Goal: Information Seeking & Learning: Learn about a topic

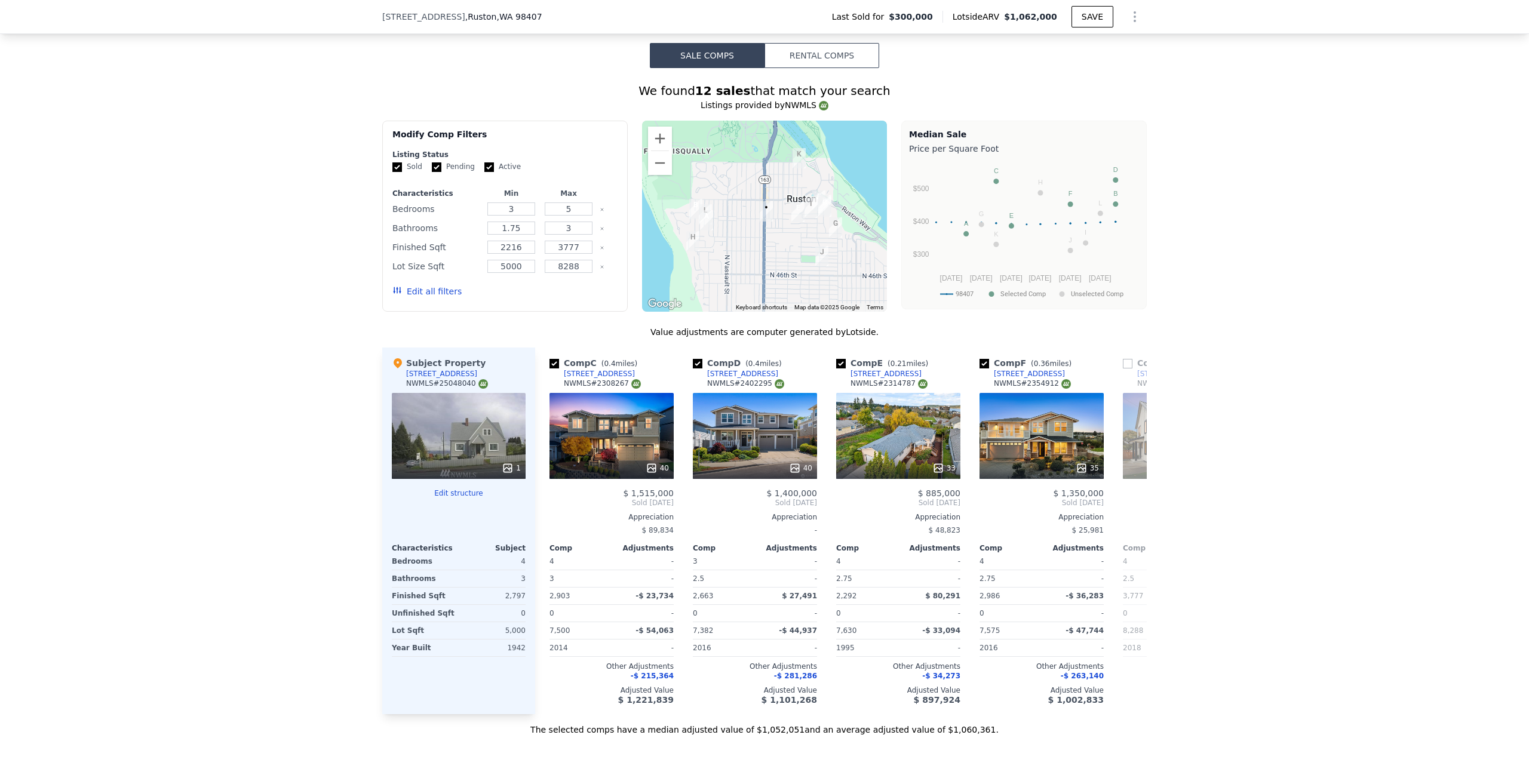
scroll to position [1071, 0]
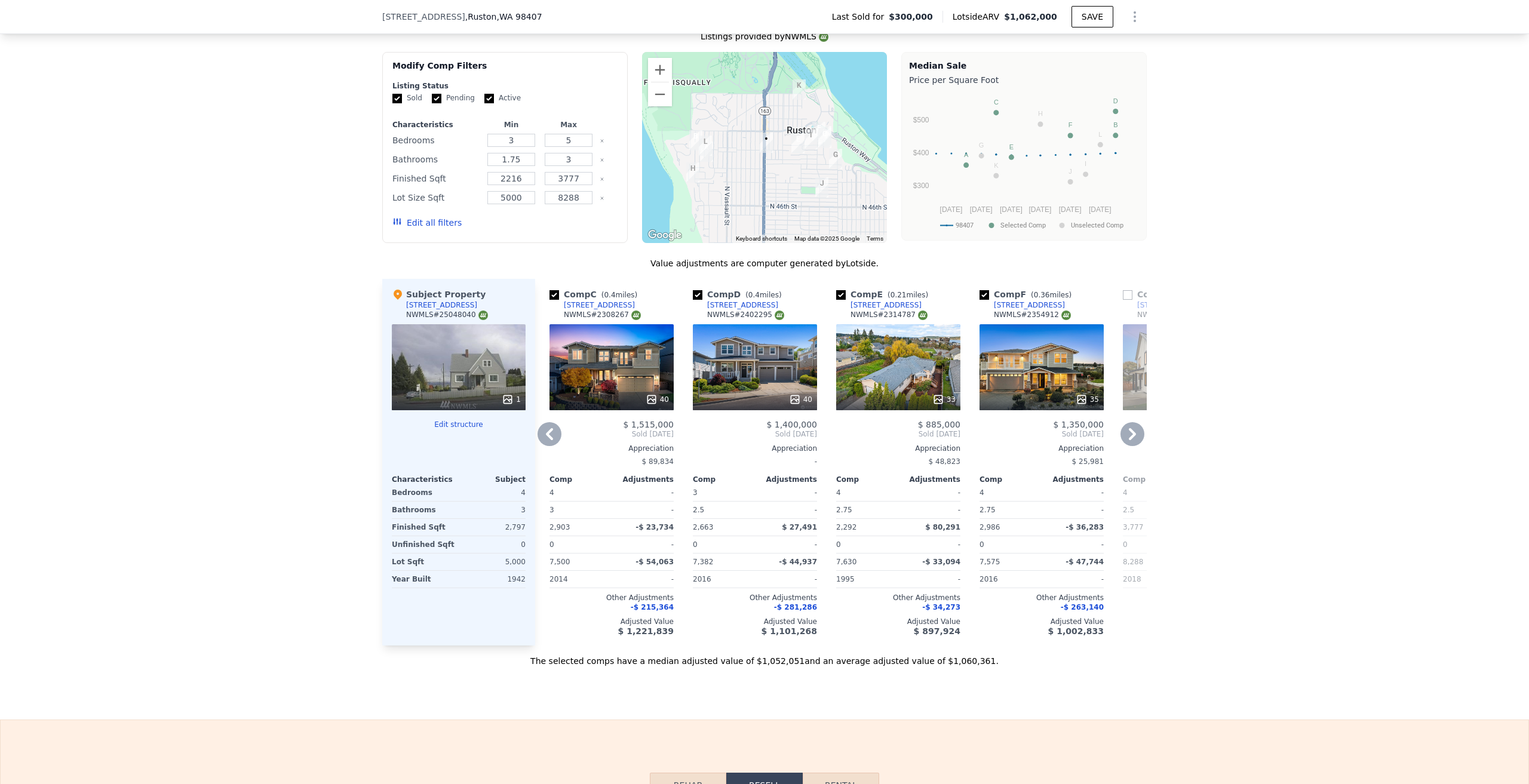
click at [552, 442] on icon at bounding box center [549, 434] width 24 height 24
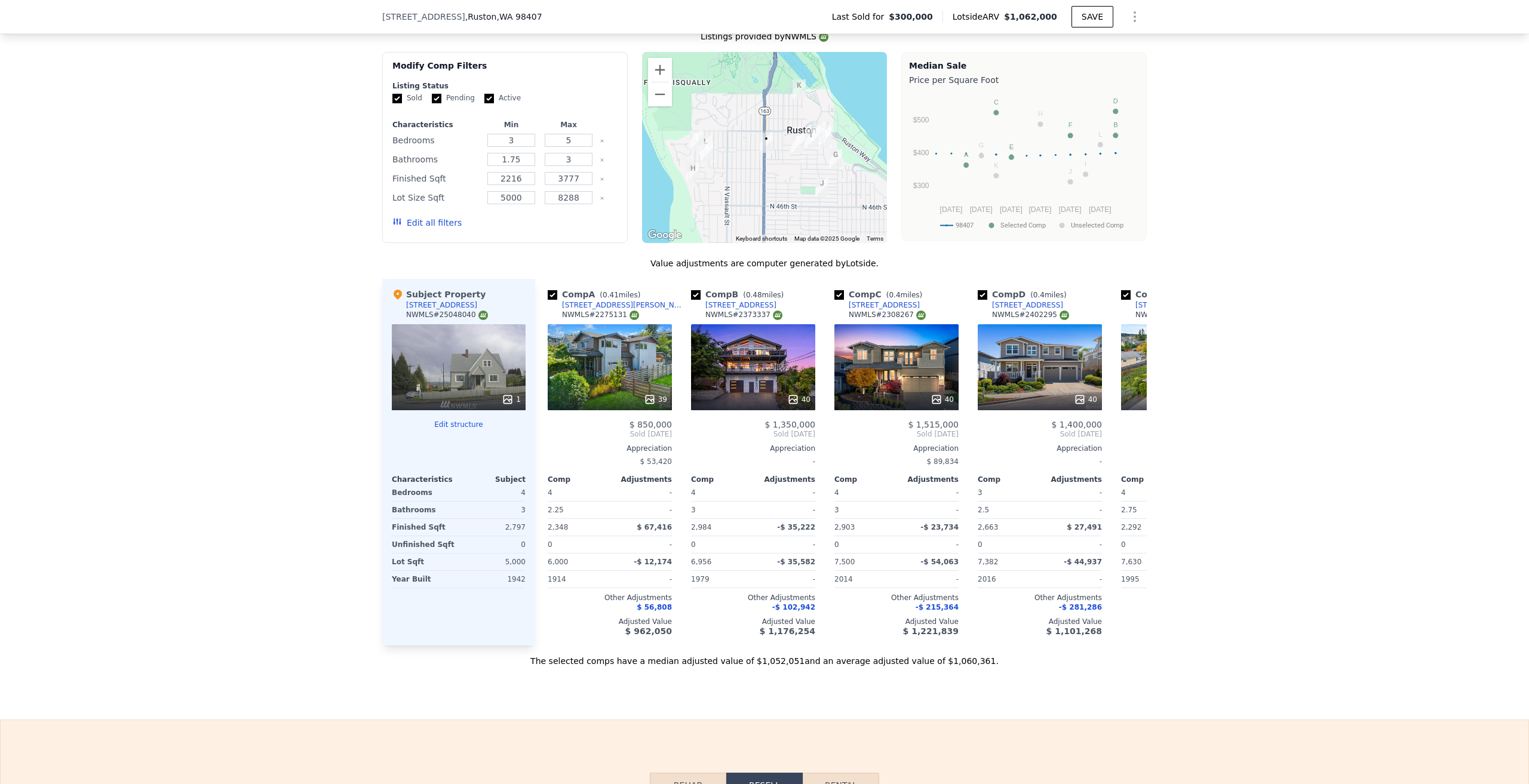
scroll to position [0, 0]
click at [791, 144] on img "5415 N Court St" at bounding box center [798, 143] width 22 height 30
click at [1129, 440] on icon at bounding box center [1132, 434] width 7 height 12
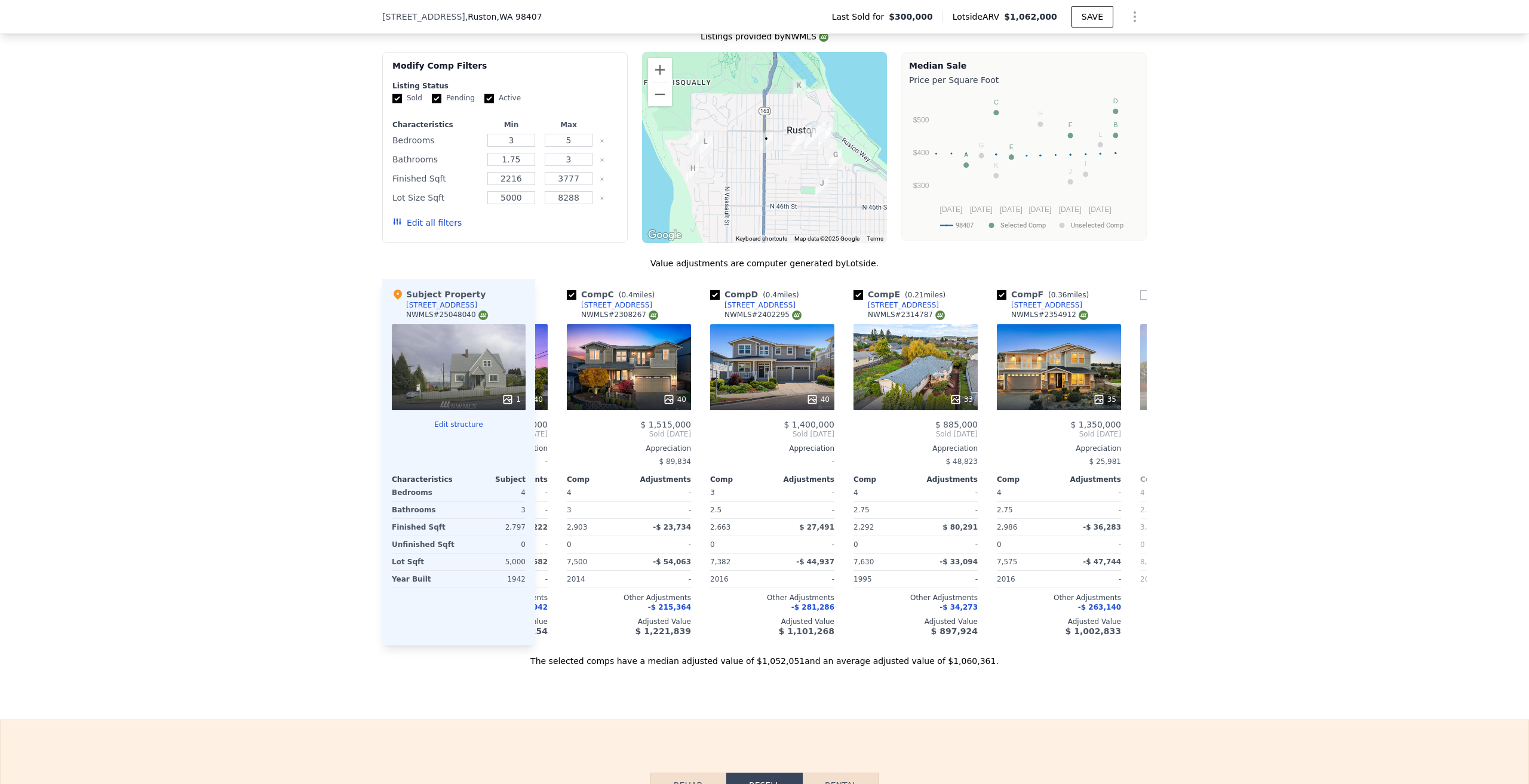
scroll to position [0, 287]
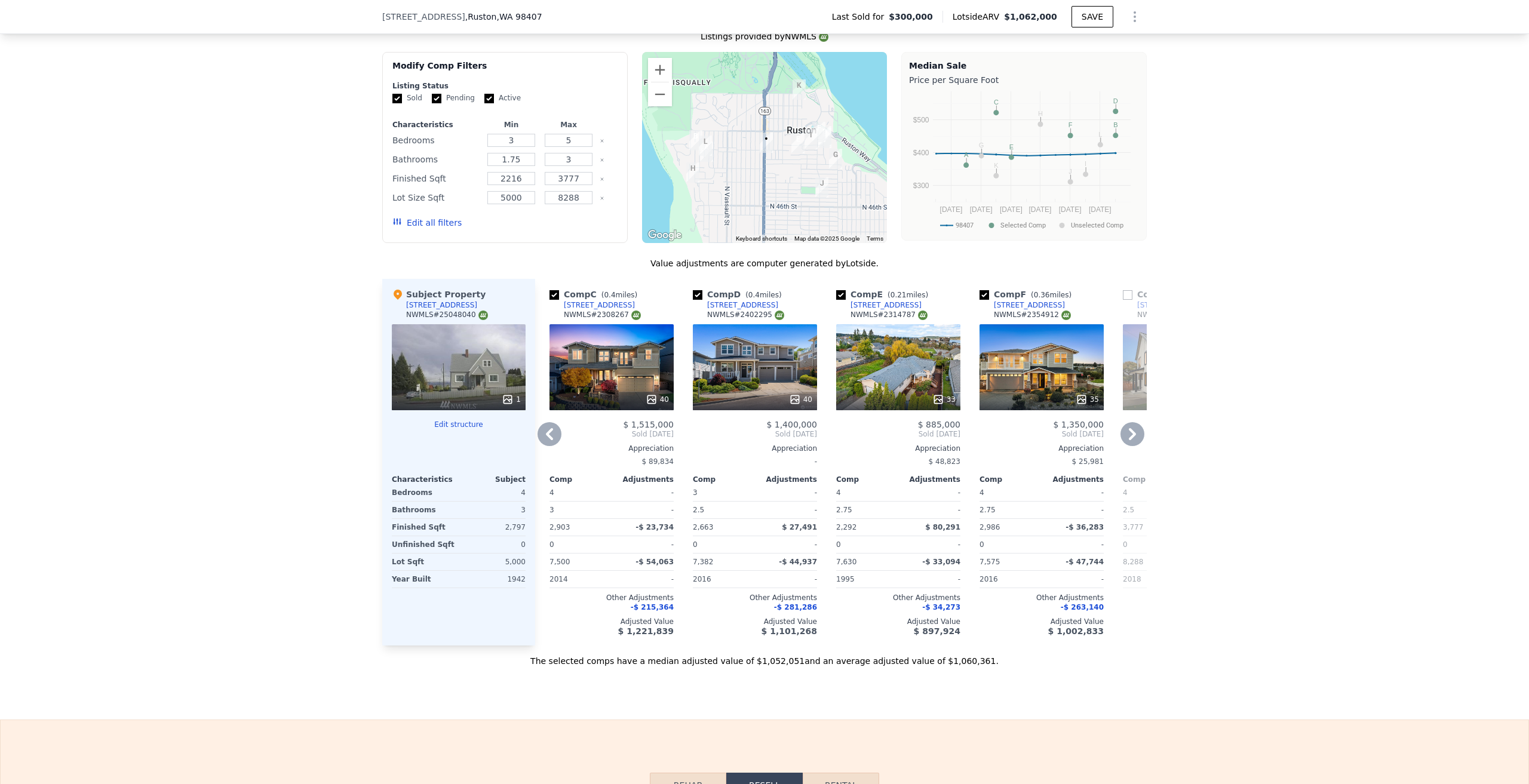
click at [880, 384] on div "33" at bounding box center [898, 367] width 124 height 86
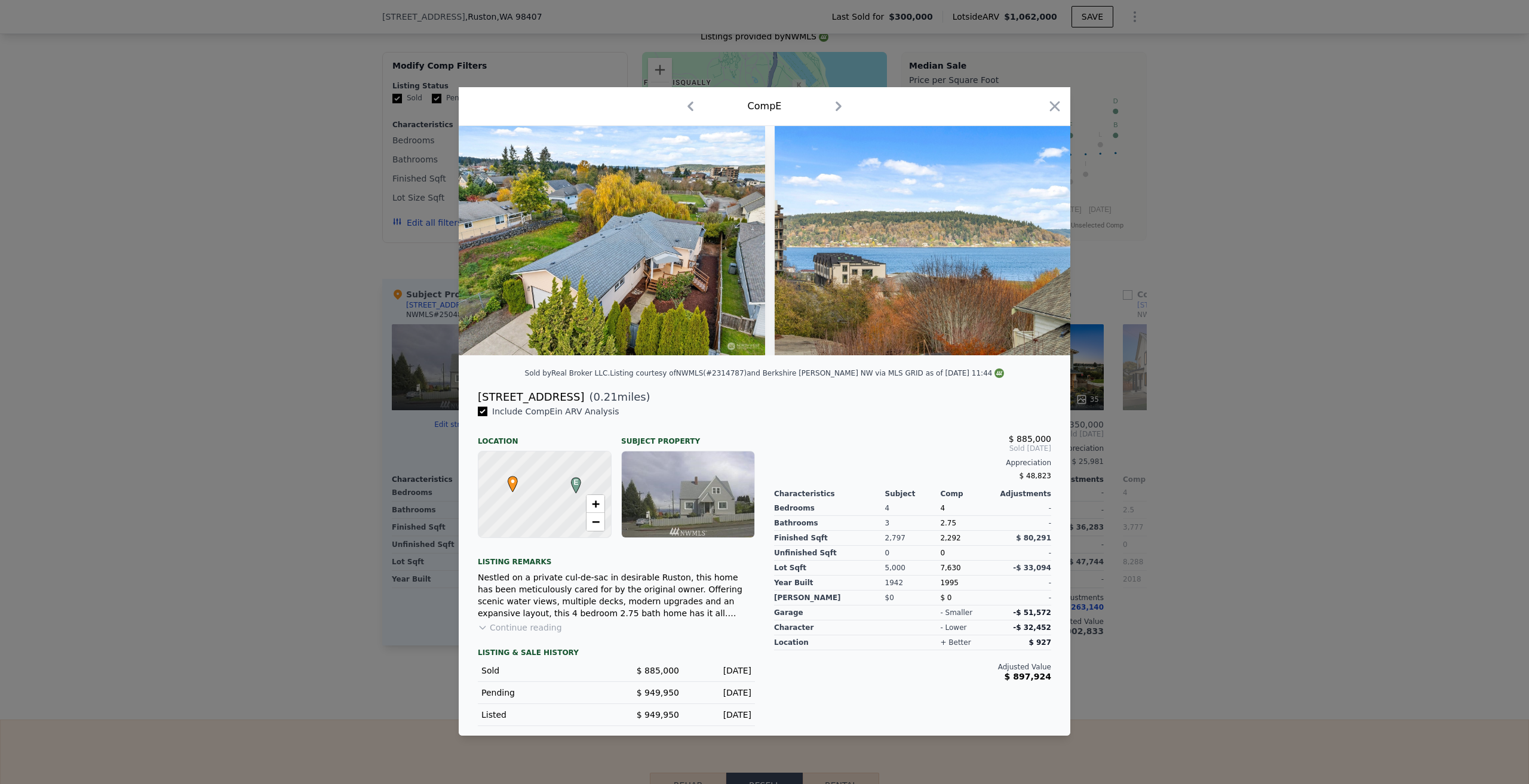
click at [491, 633] on button "Continue reading" at bounding box center [520, 628] width 84 height 12
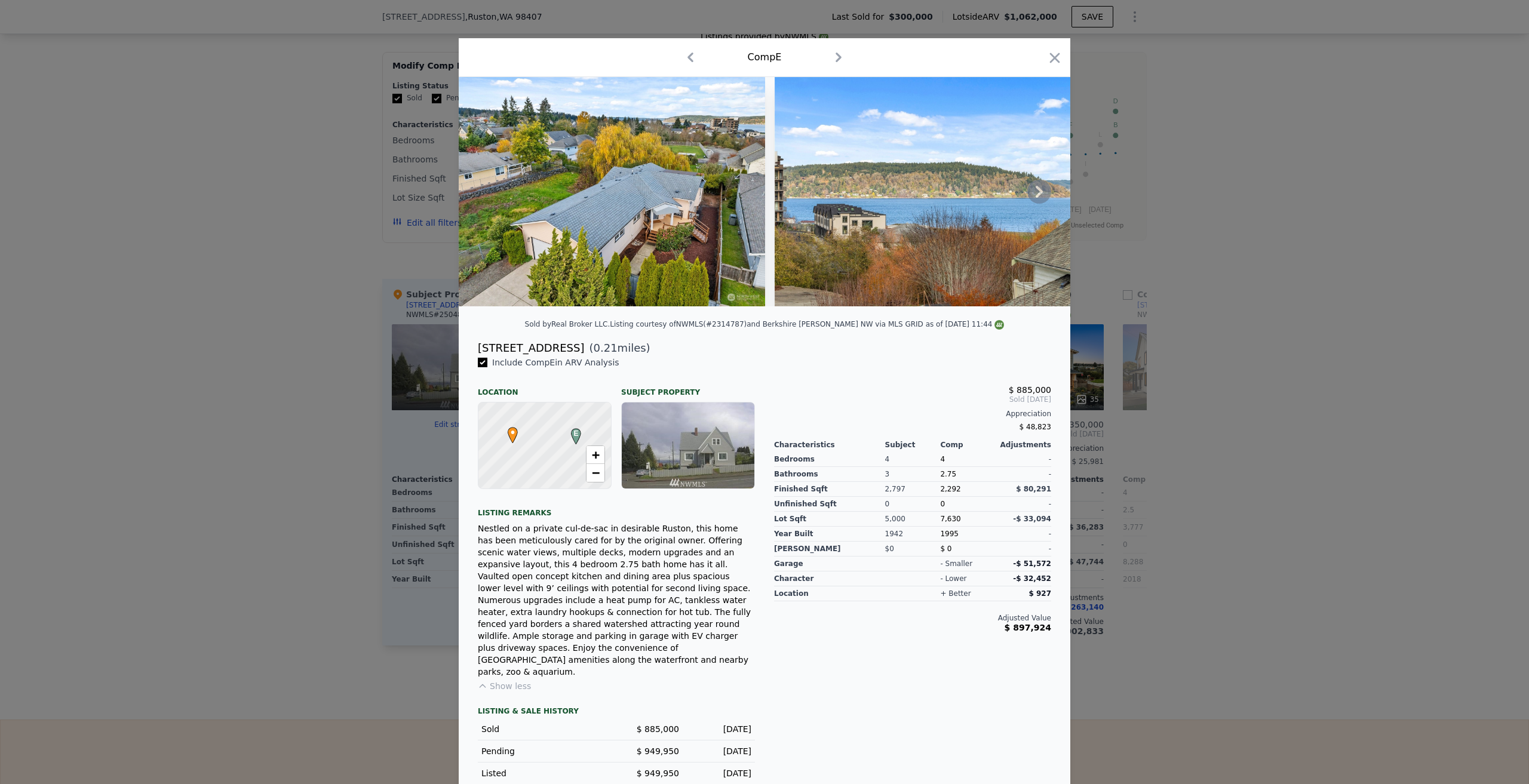
click at [1035, 204] on icon at bounding box center [1039, 192] width 24 height 24
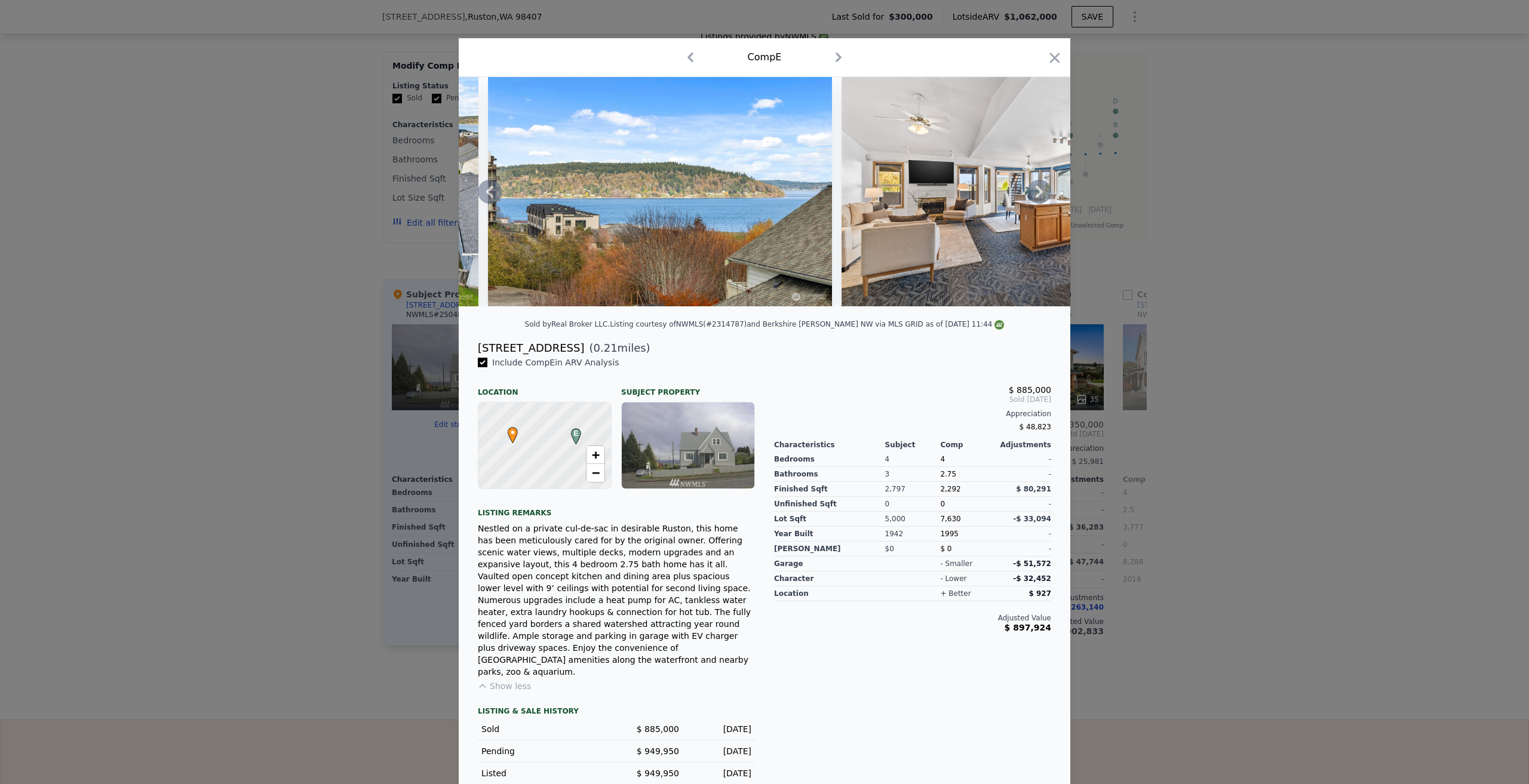
click at [1035, 204] on icon at bounding box center [1039, 192] width 24 height 24
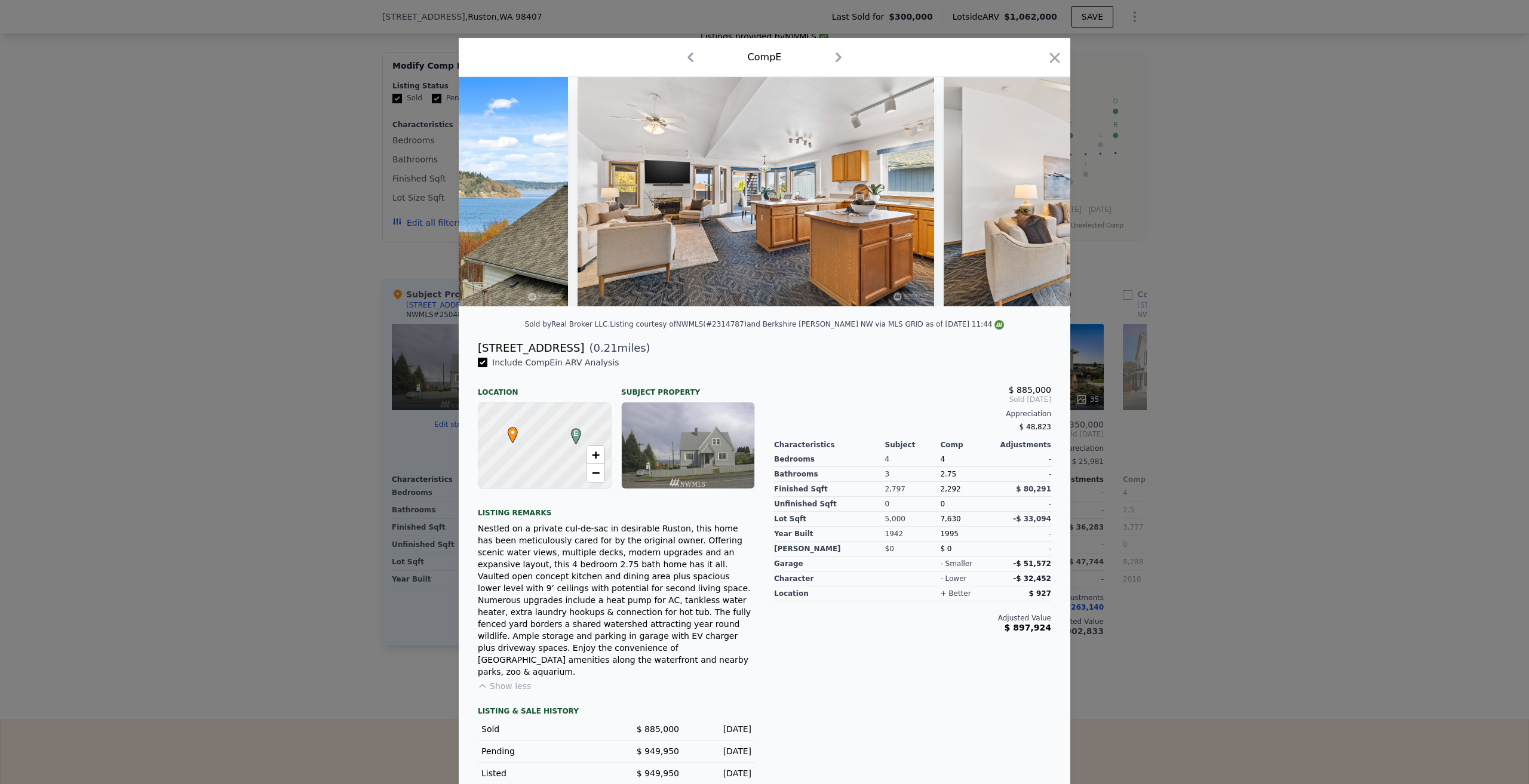
scroll to position [0, 573]
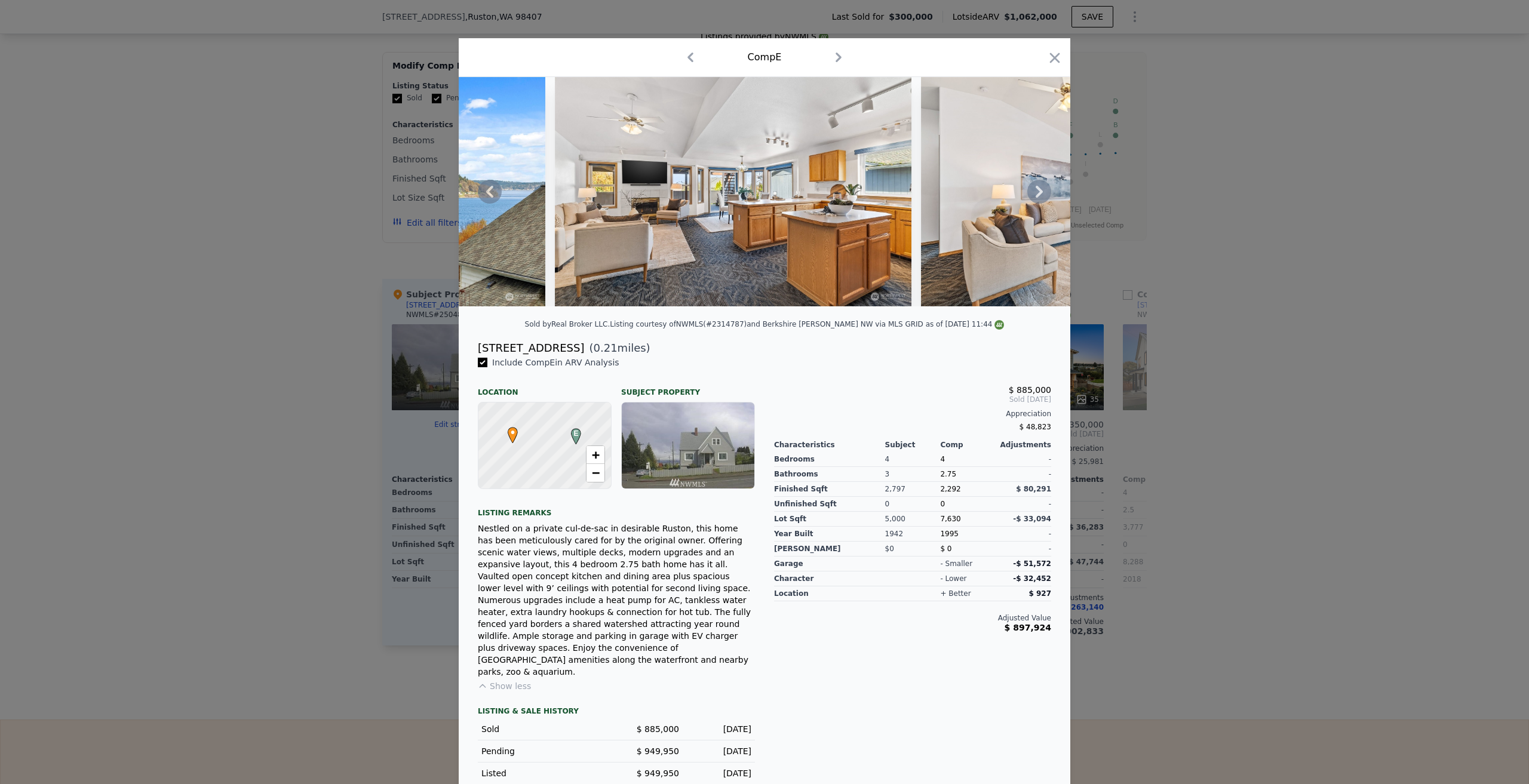
click at [1035, 204] on icon at bounding box center [1039, 192] width 24 height 24
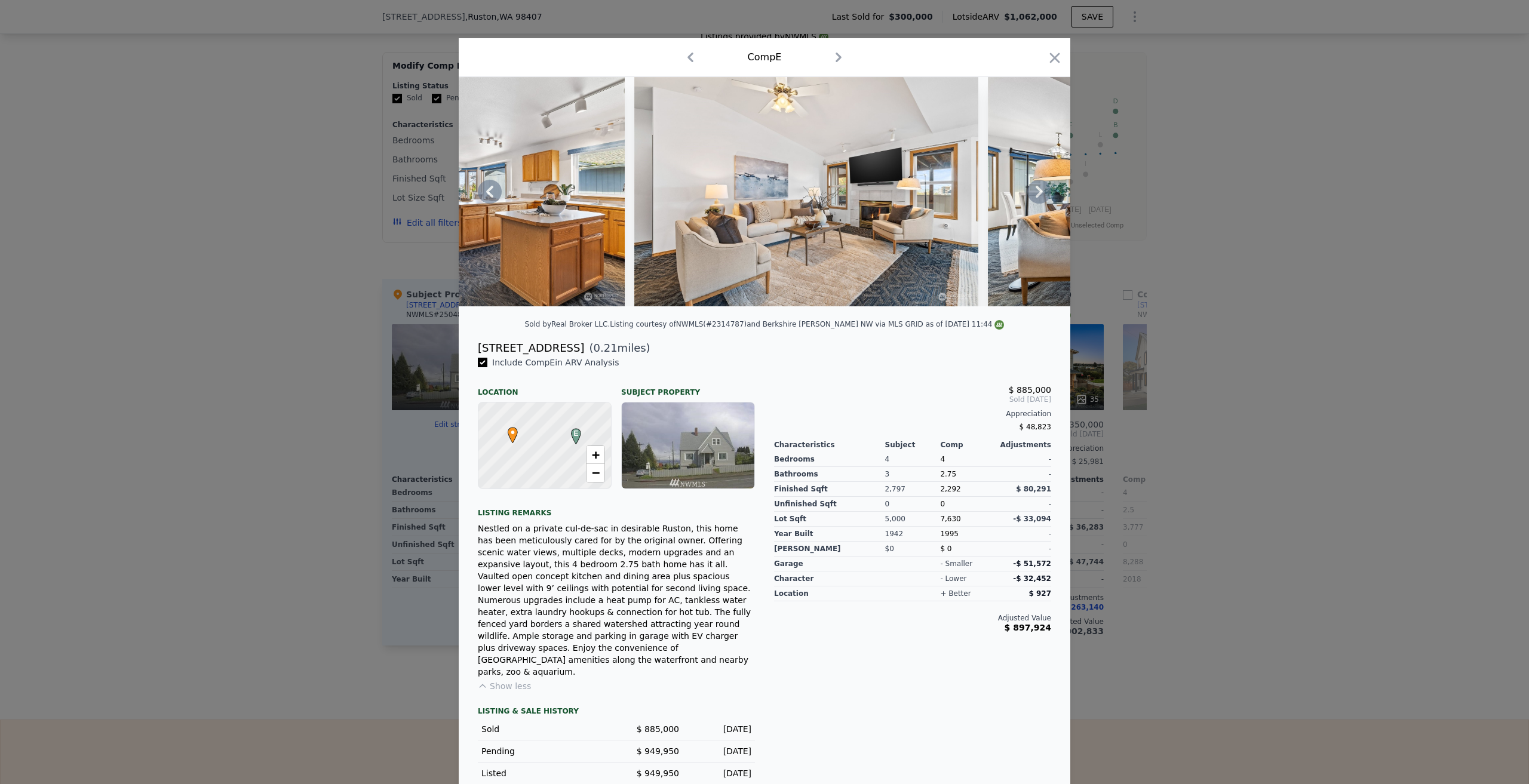
click at [1035, 204] on icon at bounding box center [1039, 192] width 24 height 24
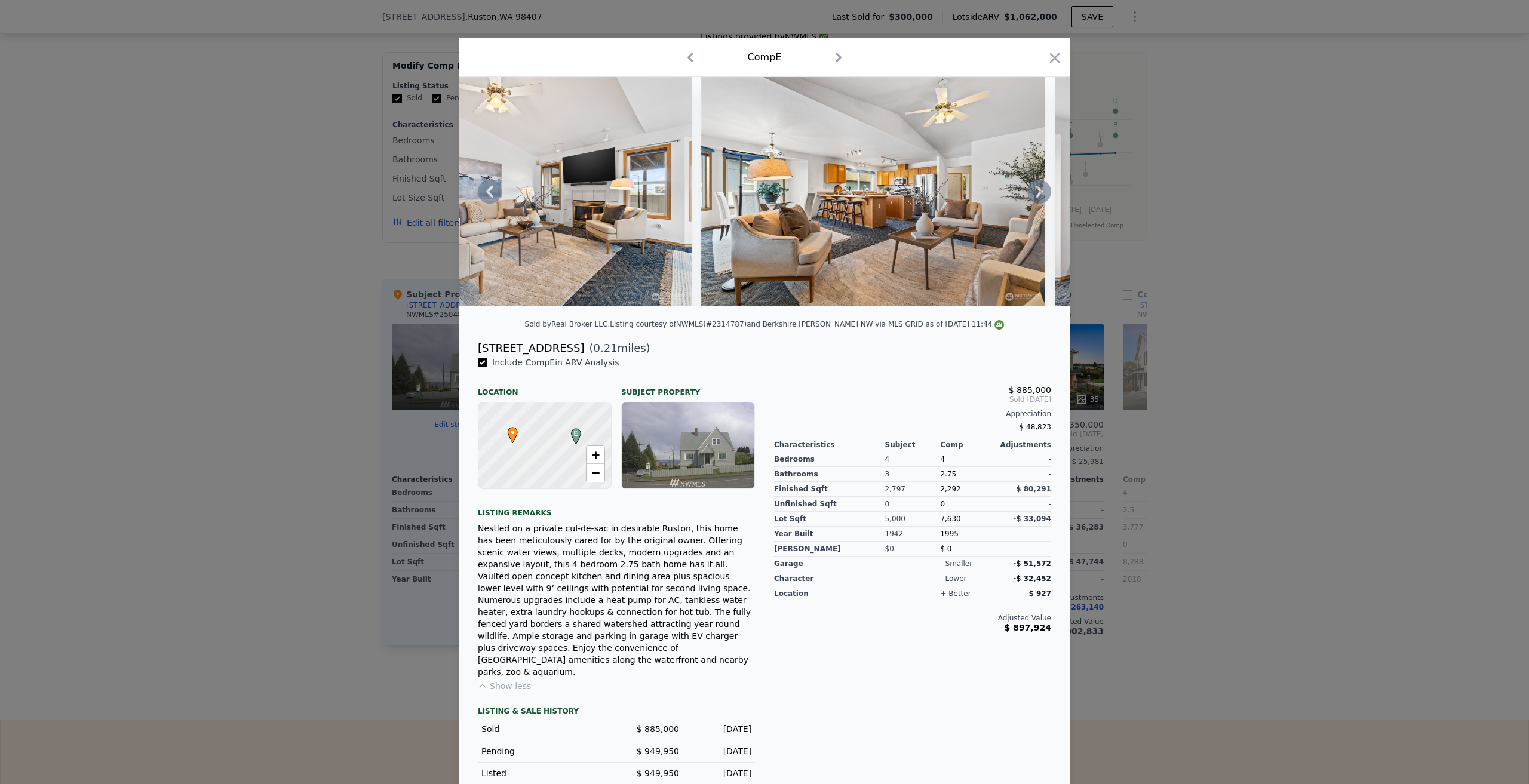
click at [1035, 204] on icon at bounding box center [1039, 192] width 24 height 24
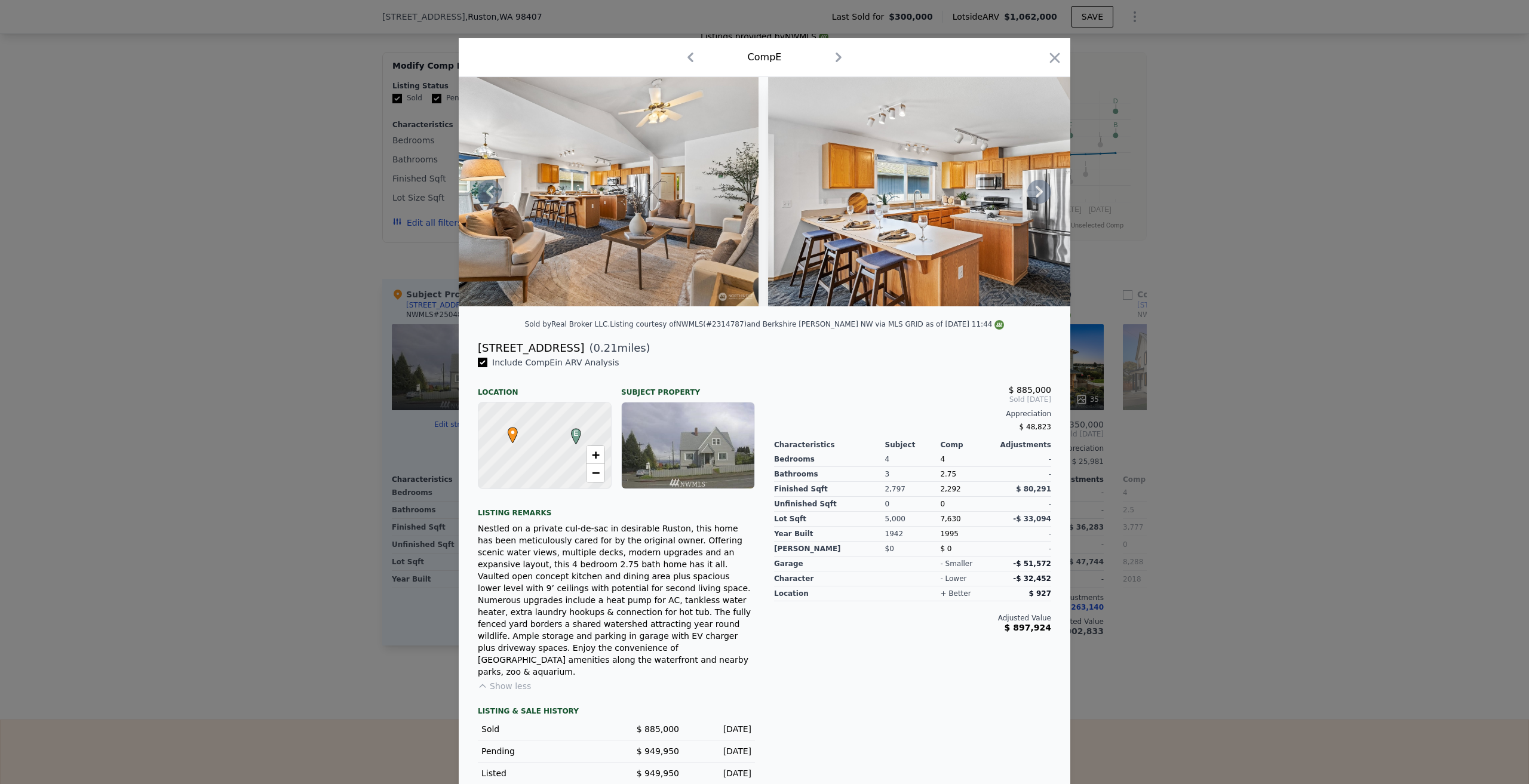
click at [1035, 204] on icon at bounding box center [1039, 192] width 24 height 24
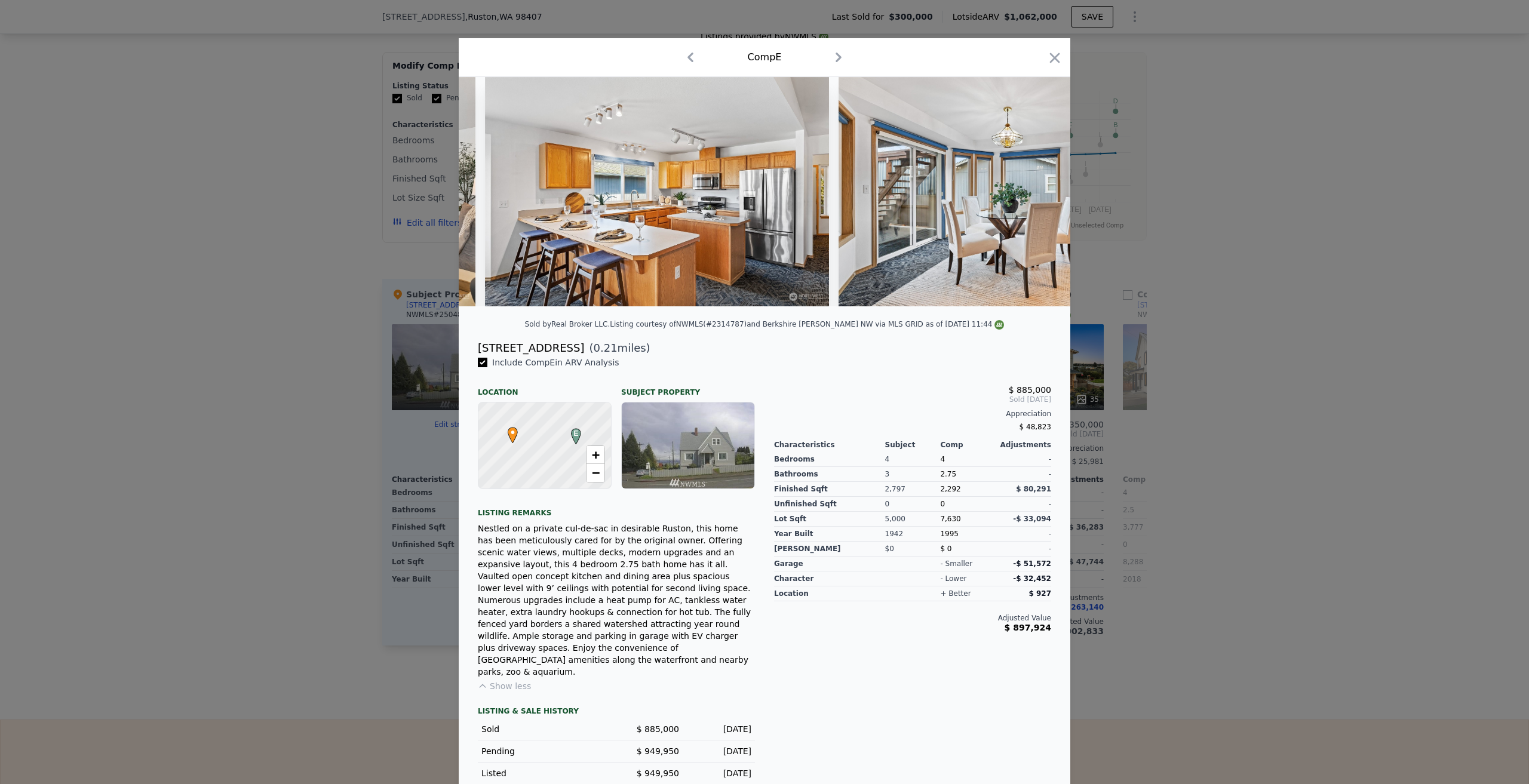
scroll to position [0, 1720]
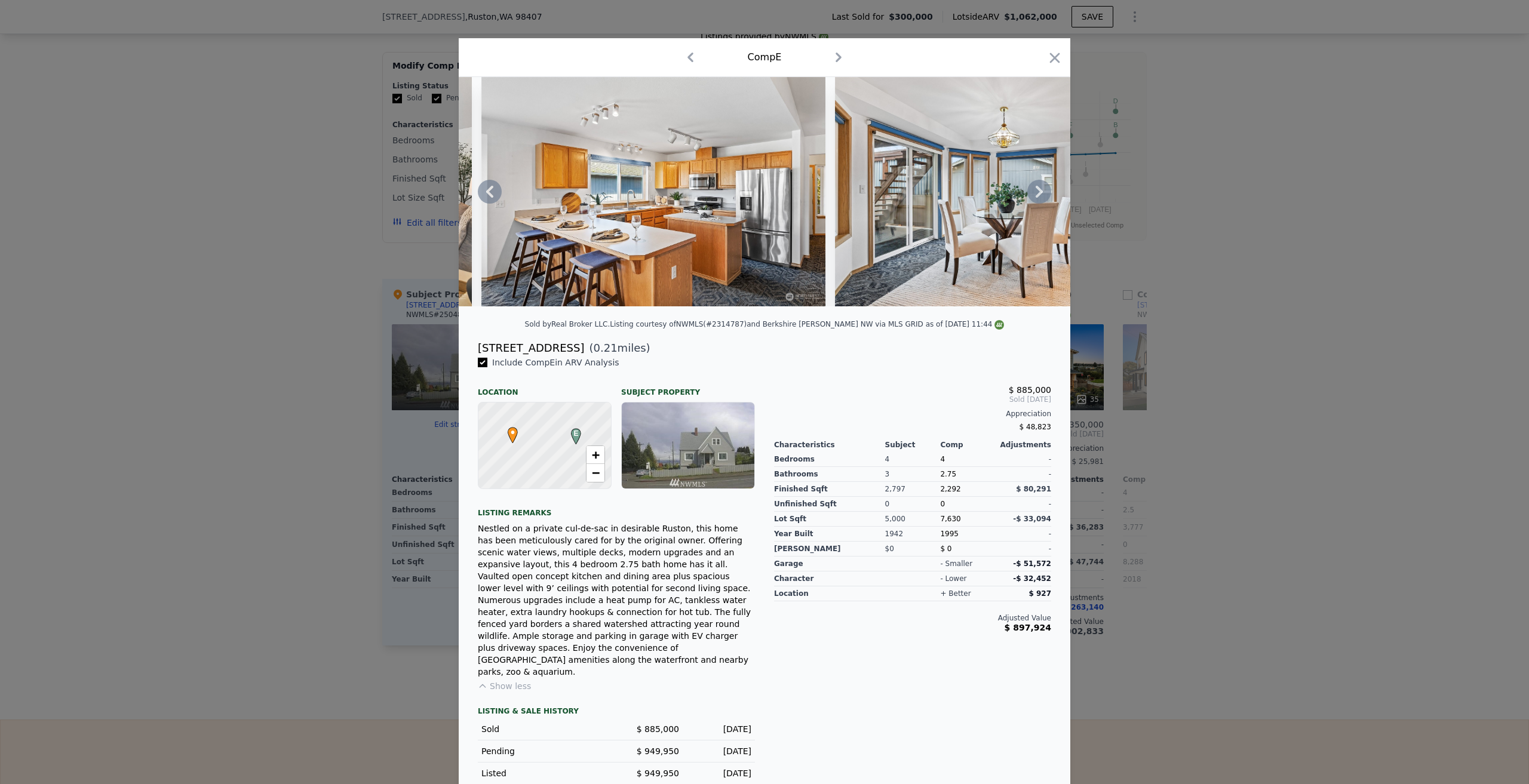
click at [1035, 204] on icon at bounding box center [1039, 192] width 24 height 24
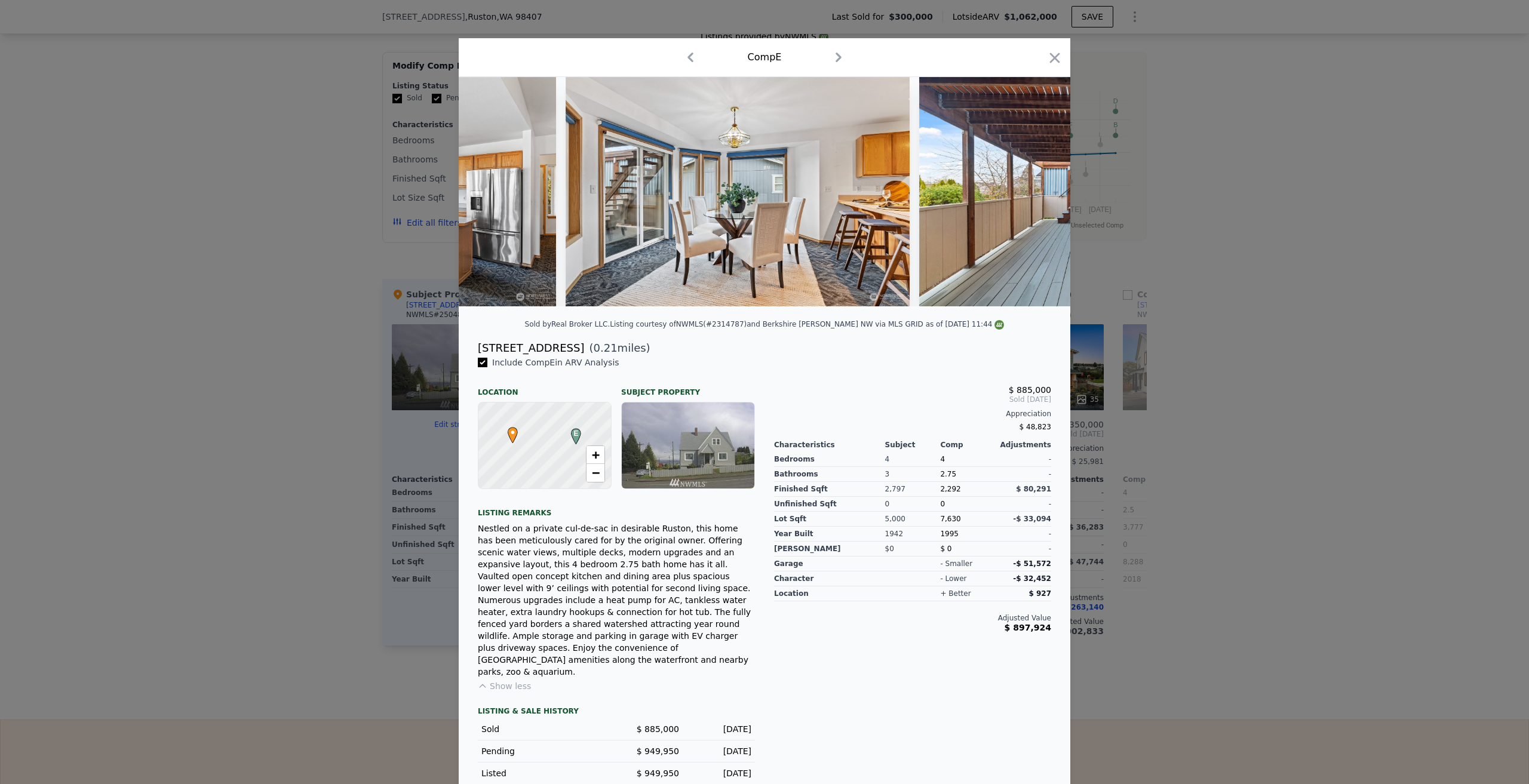
scroll to position [0, 2007]
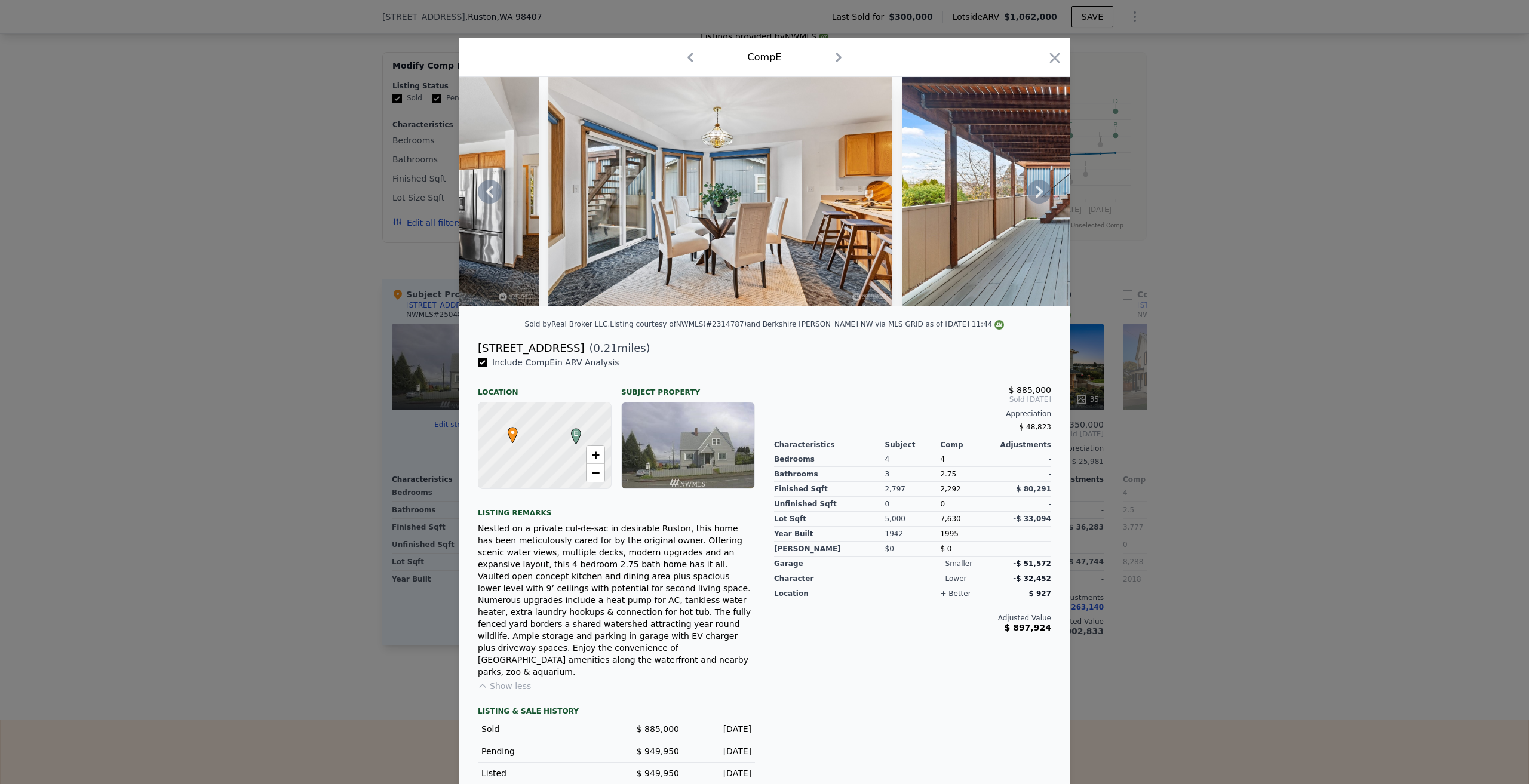
click at [1035, 204] on icon at bounding box center [1039, 192] width 24 height 24
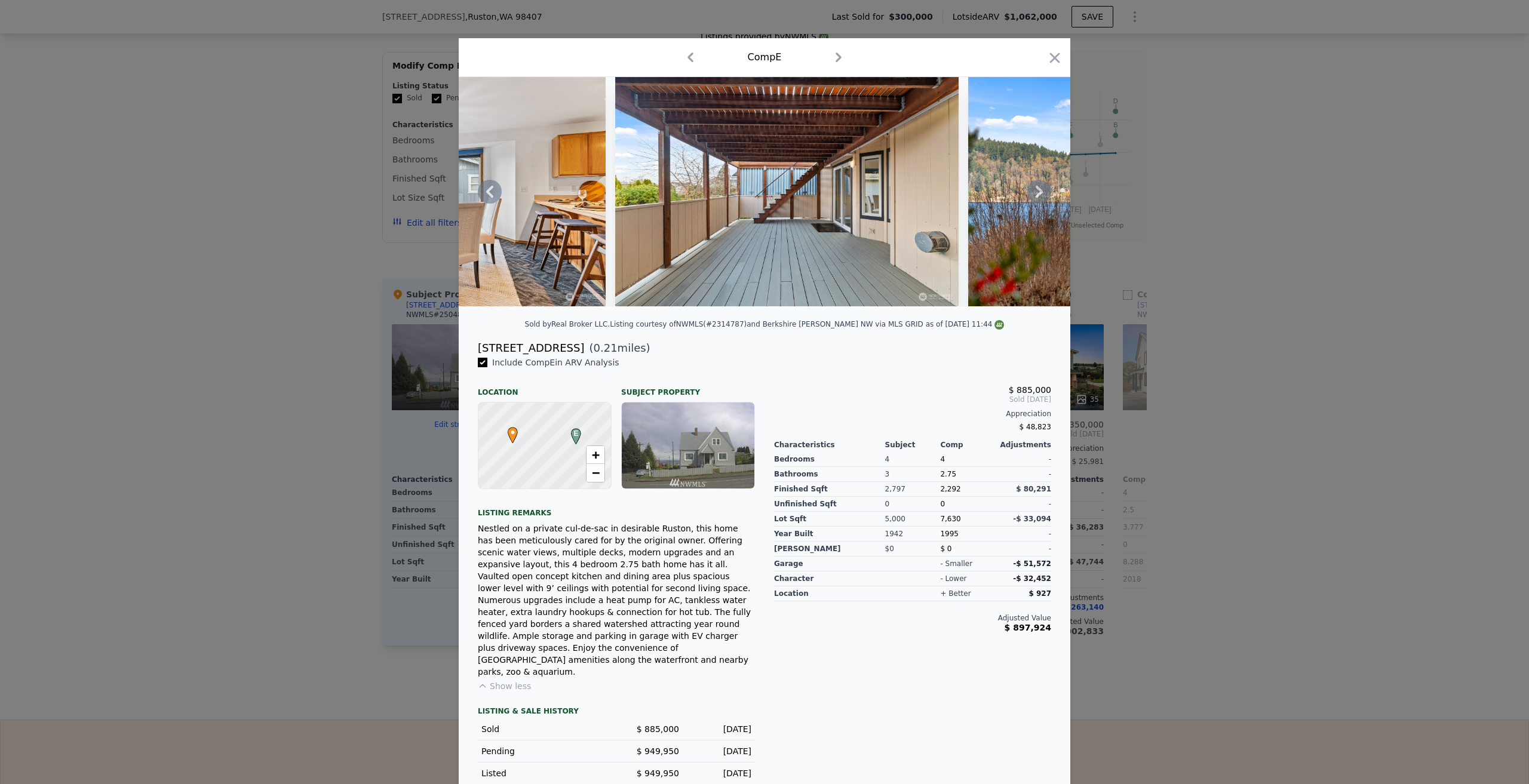
click at [1035, 204] on icon at bounding box center [1039, 192] width 24 height 24
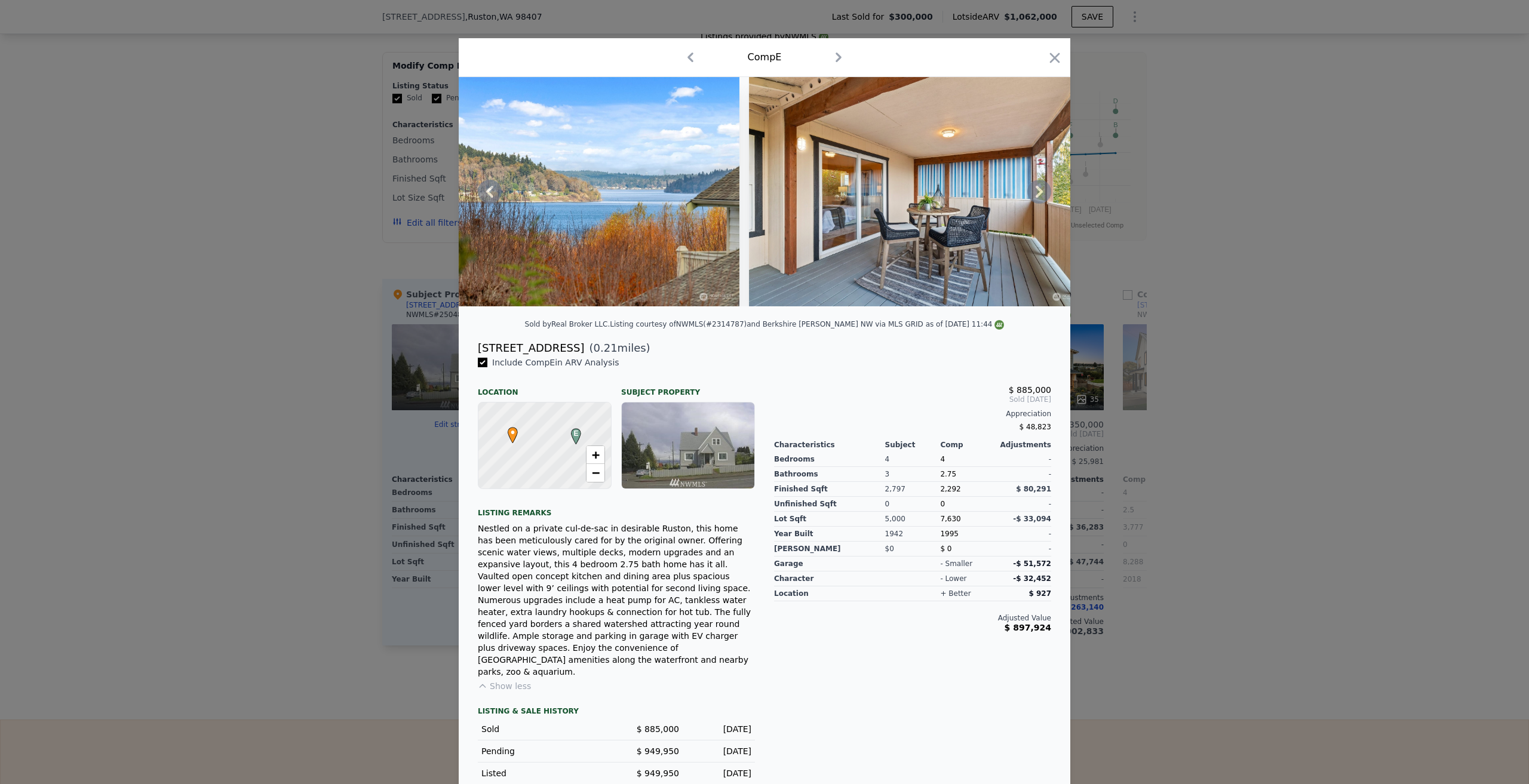
click at [1035, 204] on icon at bounding box center [1039, 192] width 24 height 24
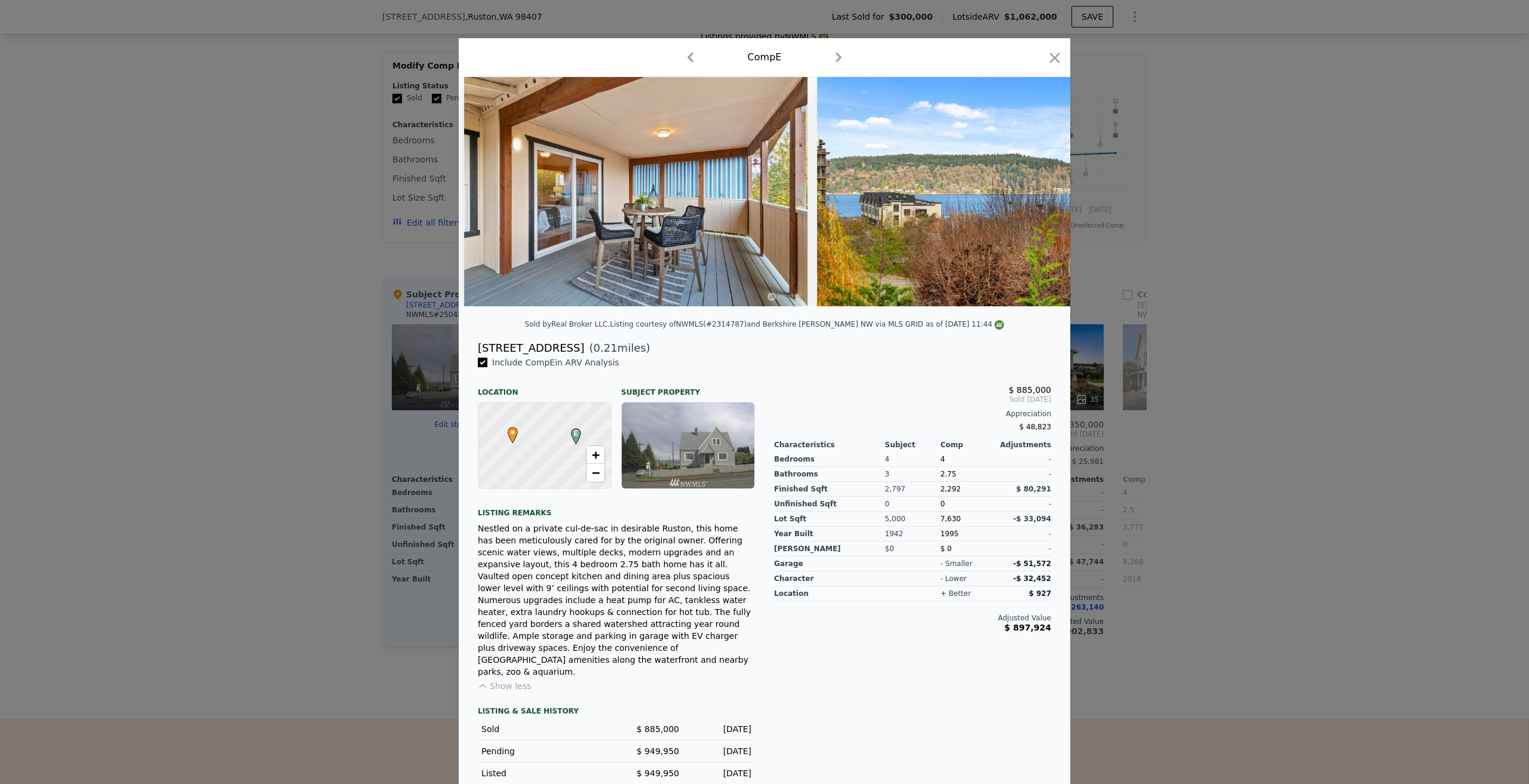
scroll to position [0, 3153]
click at [1035, 204] on div at bounding box center [764, 192] width 612 height 229
click at [1035, 204] on icon at bounding box center [1039, 192] width 24 height 24
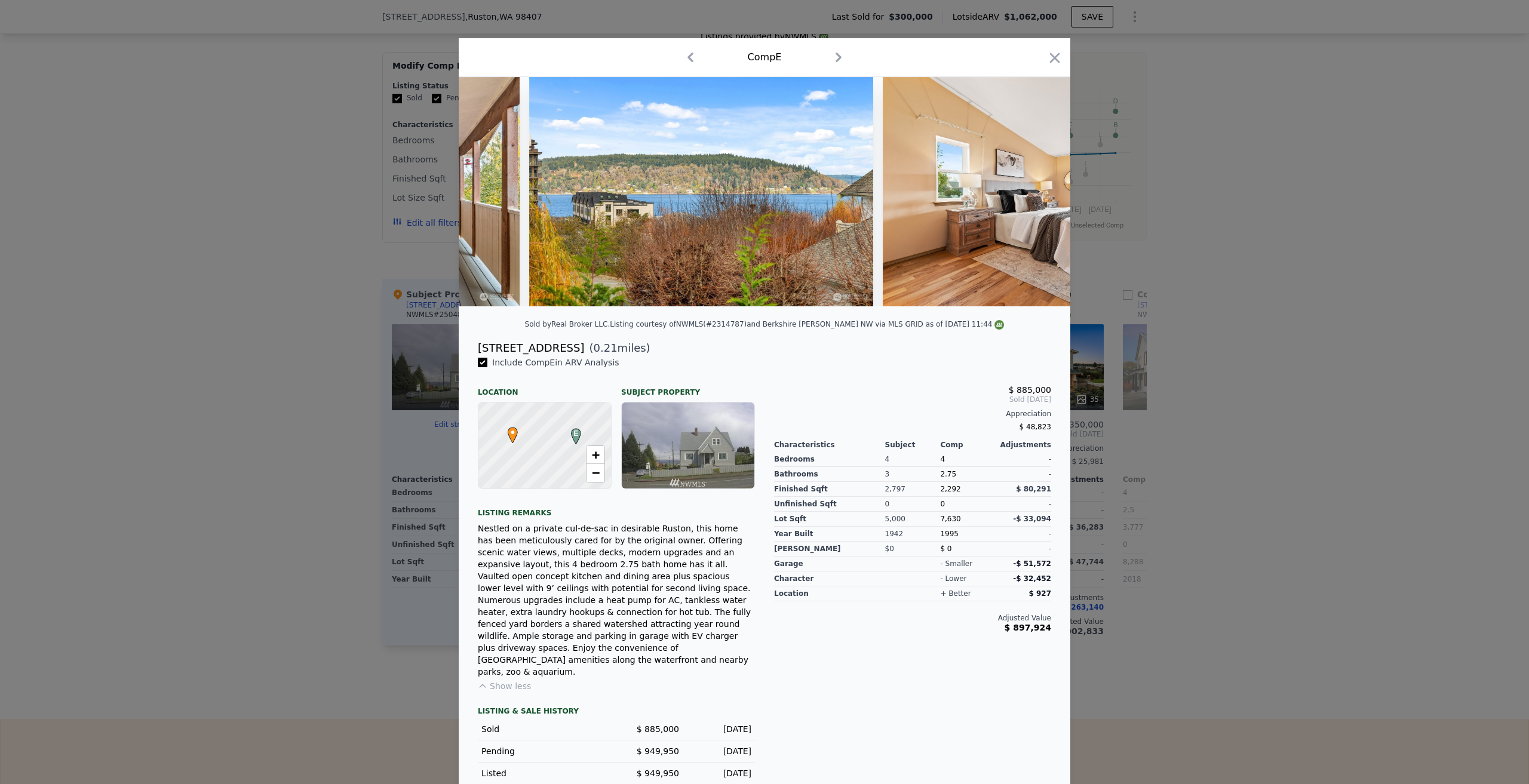
scroll to position [0, 3440]
click at [1035, 204] on img at bounding box center [1054, 192] width 344 height 229
click at [1031, 204] on icon at bounding box center [1039, 192] width 24 height 24
click at [1031, 205] on img at bounding box center [1054, 192] width 344 height 229
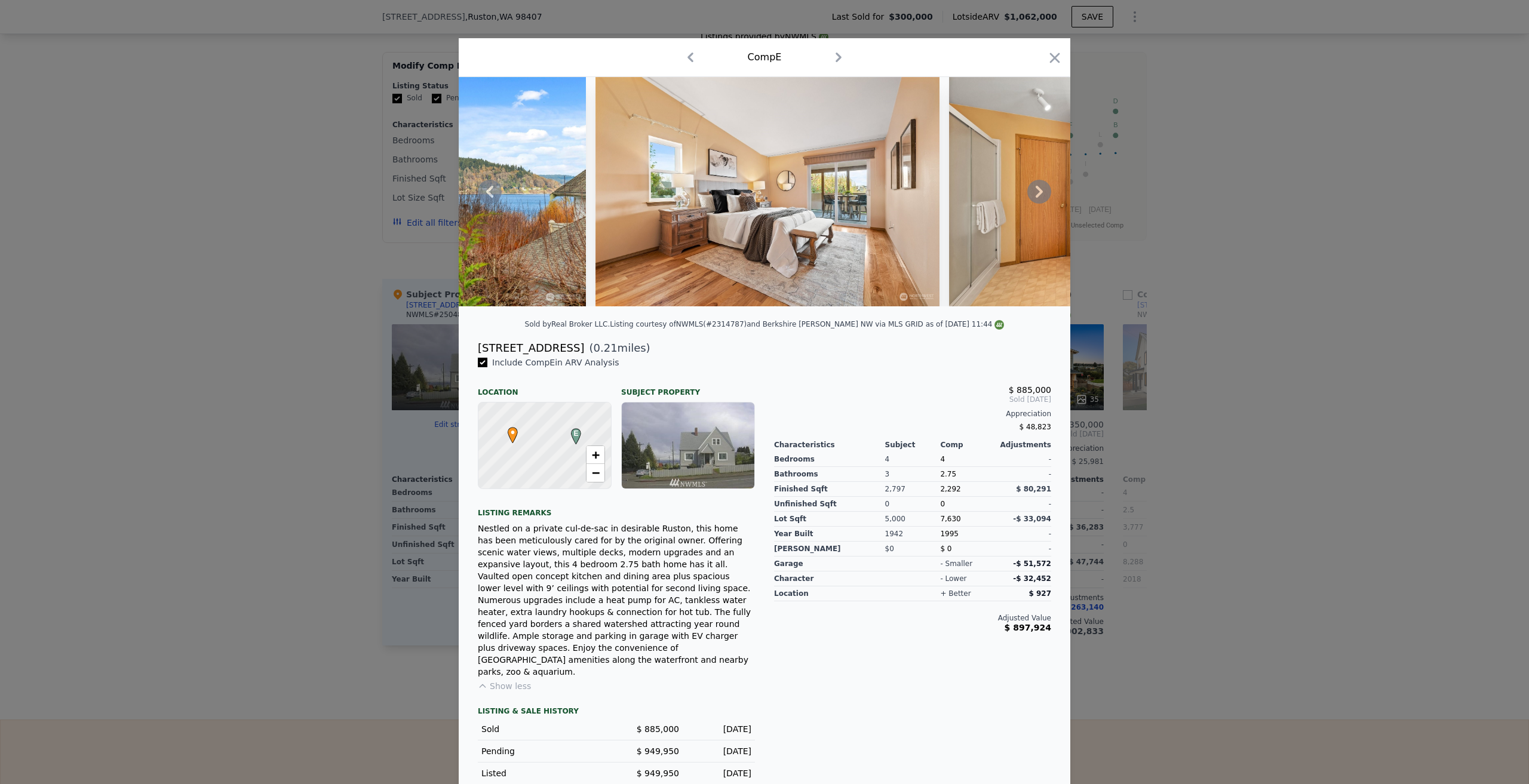
click at [1043, 204] on icon at bounding box center [1039, 192] width 24 height 24
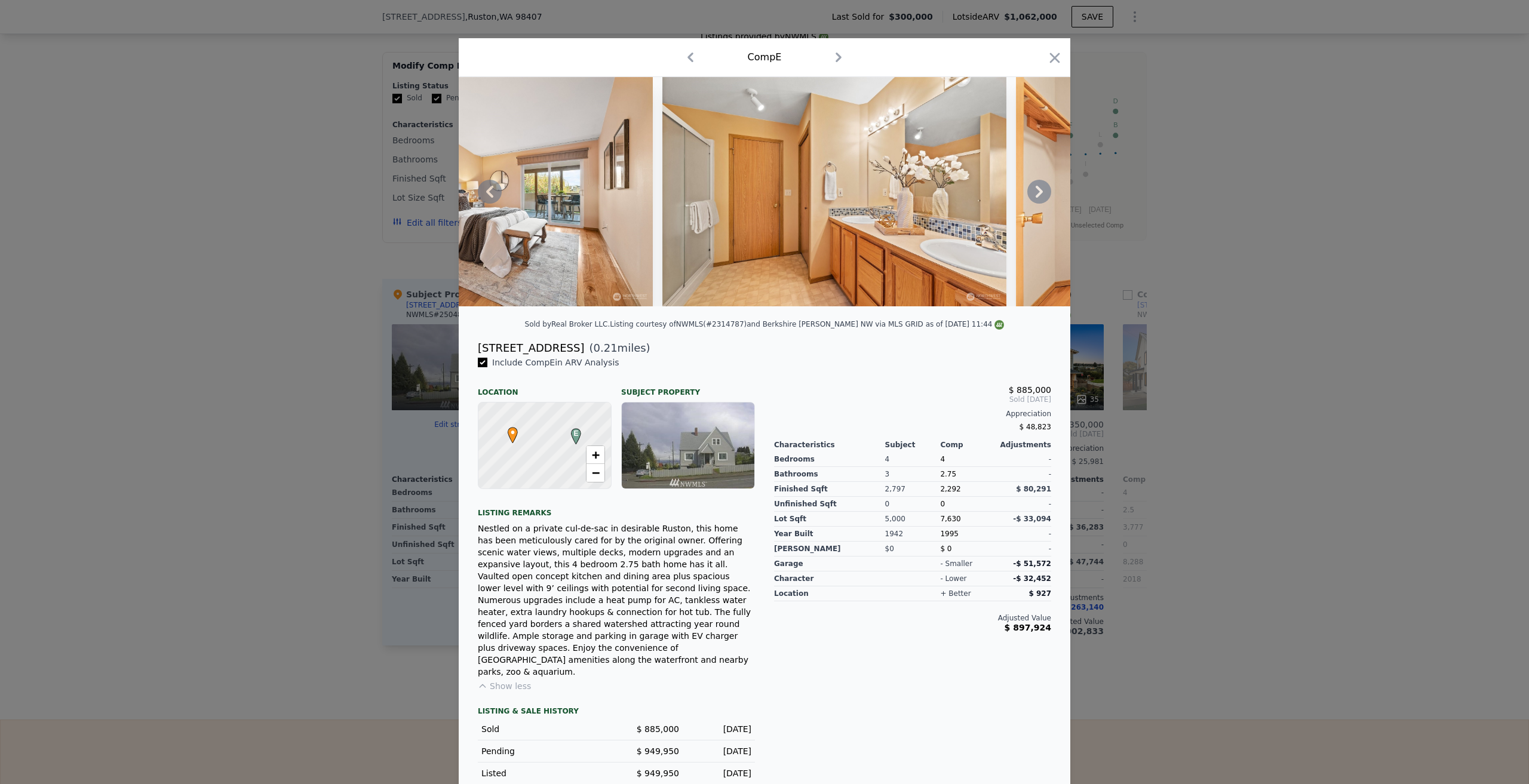
click at [1043, 204] on icon at bounding box center [1039, 192] width 24 height 24
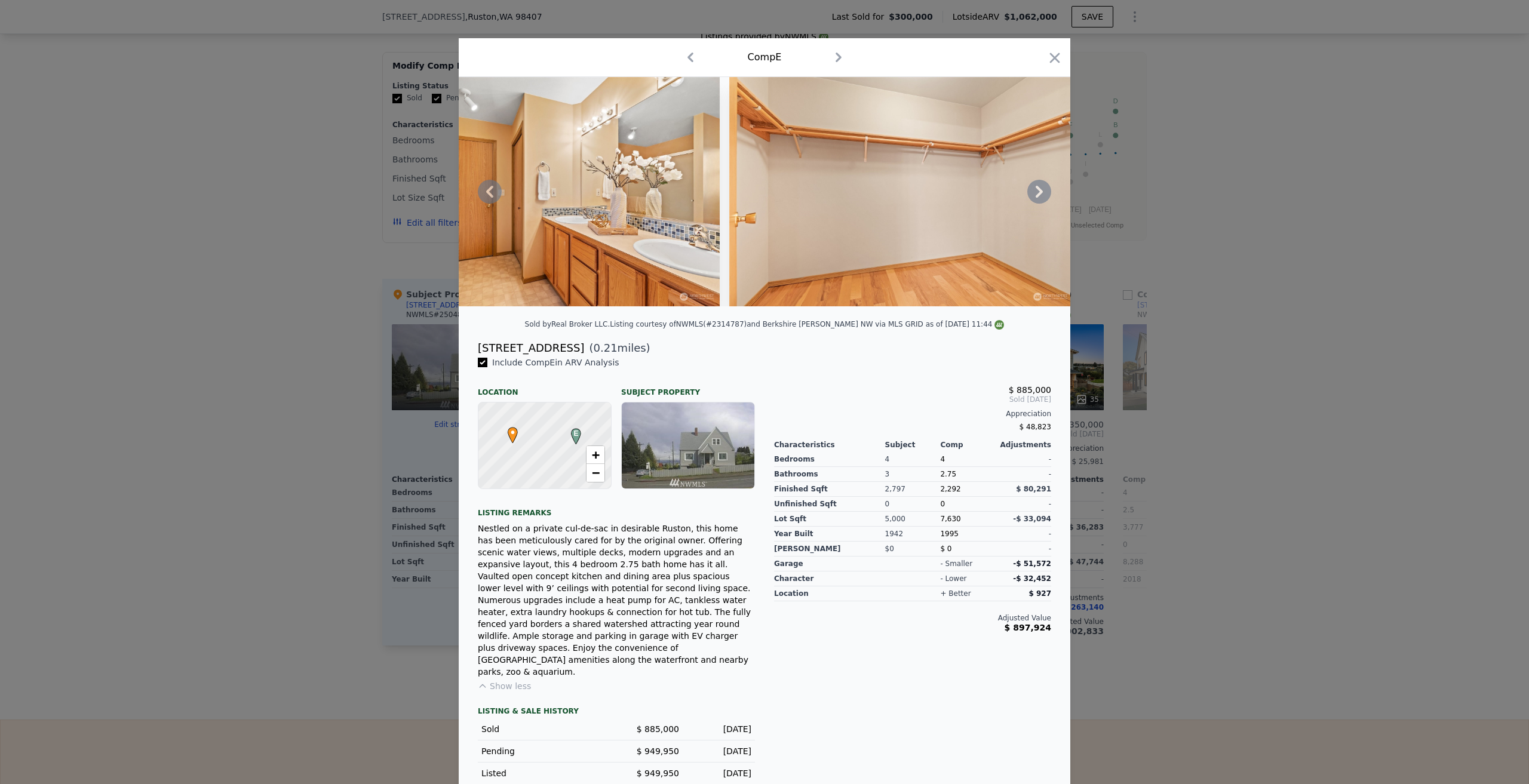
click at [1043, 205] on div at bounding box center [764, 192] width 612 height 229
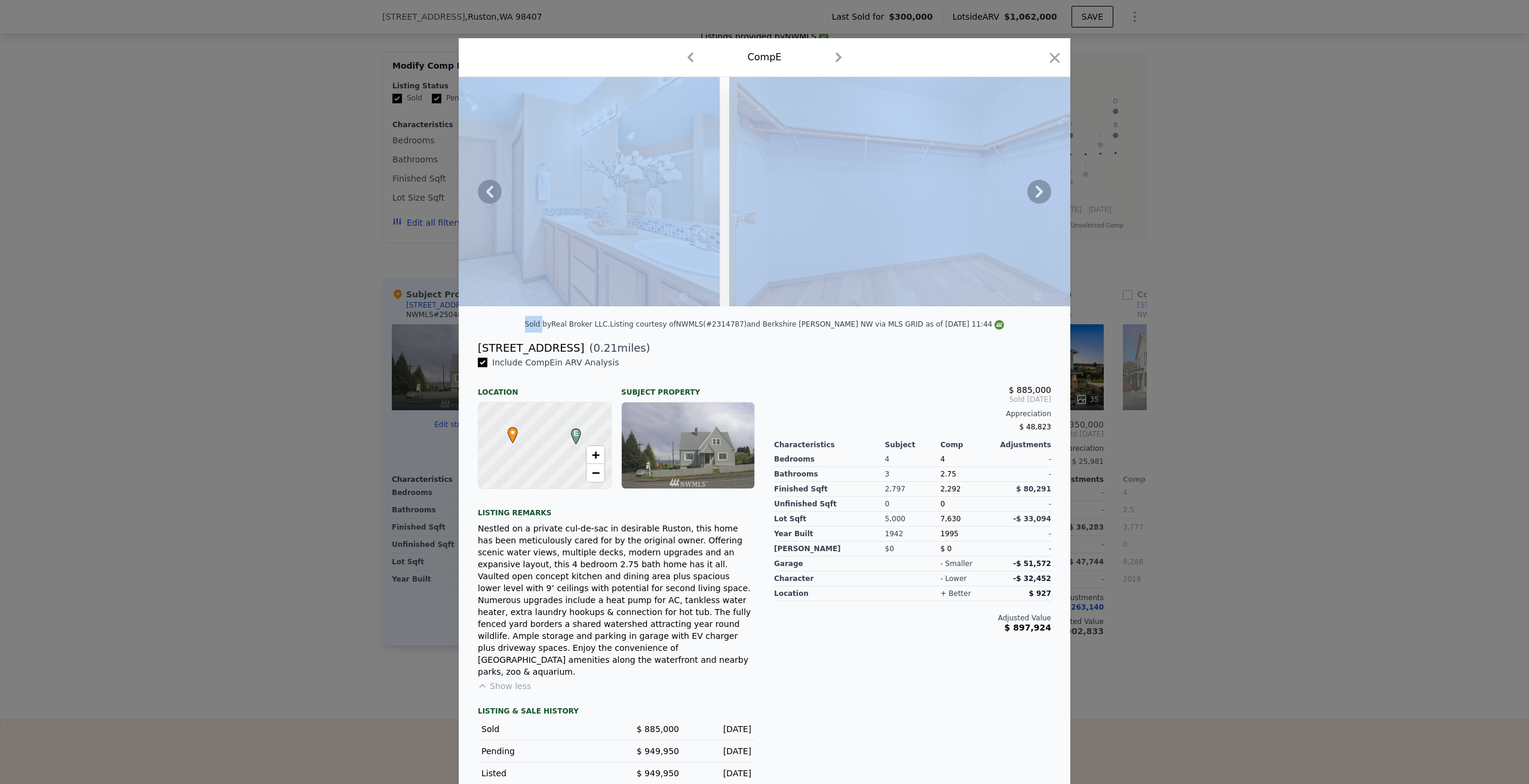
click at [1043, 204] on icon at bounding box center [1039, 192] width 24 height 24
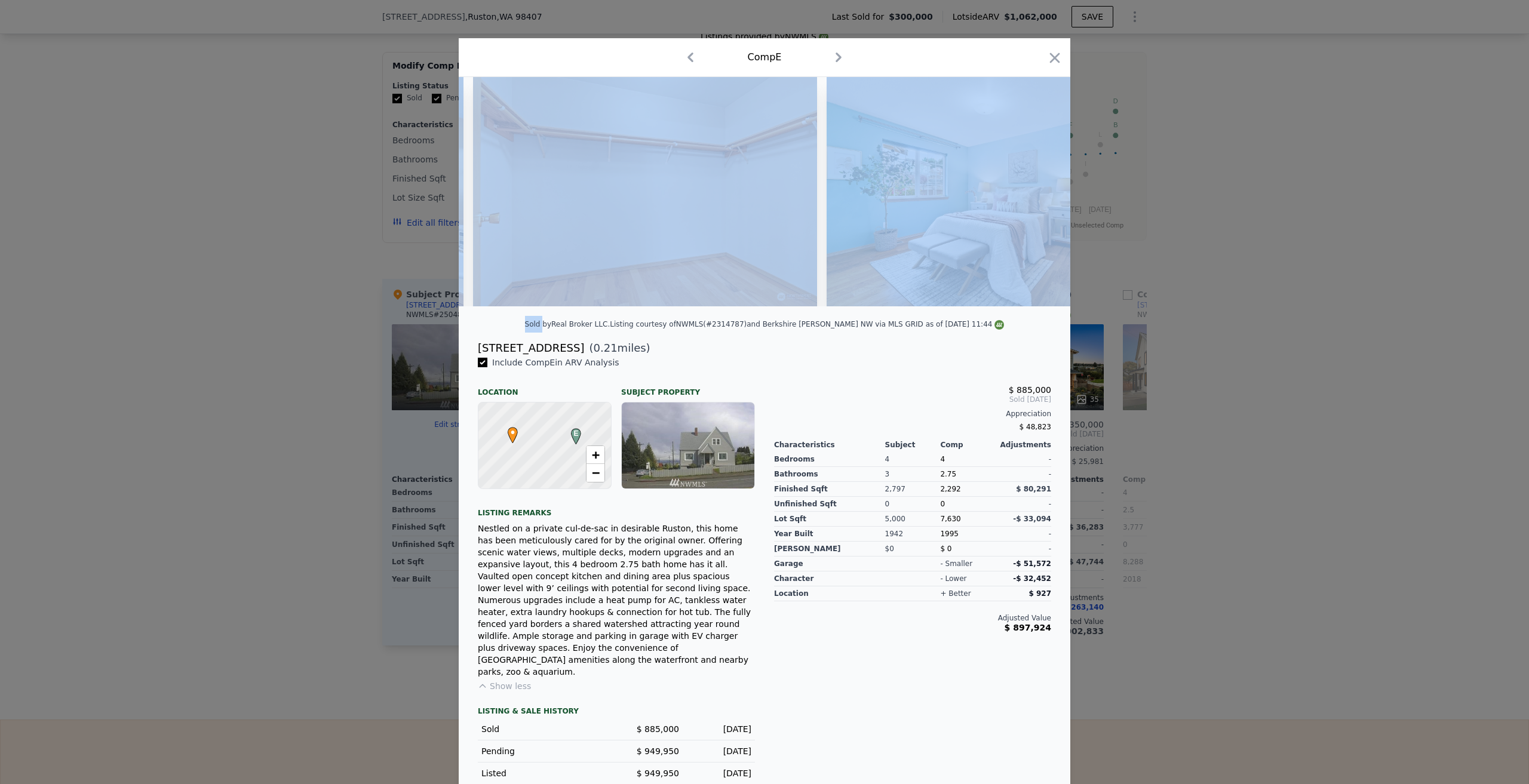
scroll to position [0, 4587]
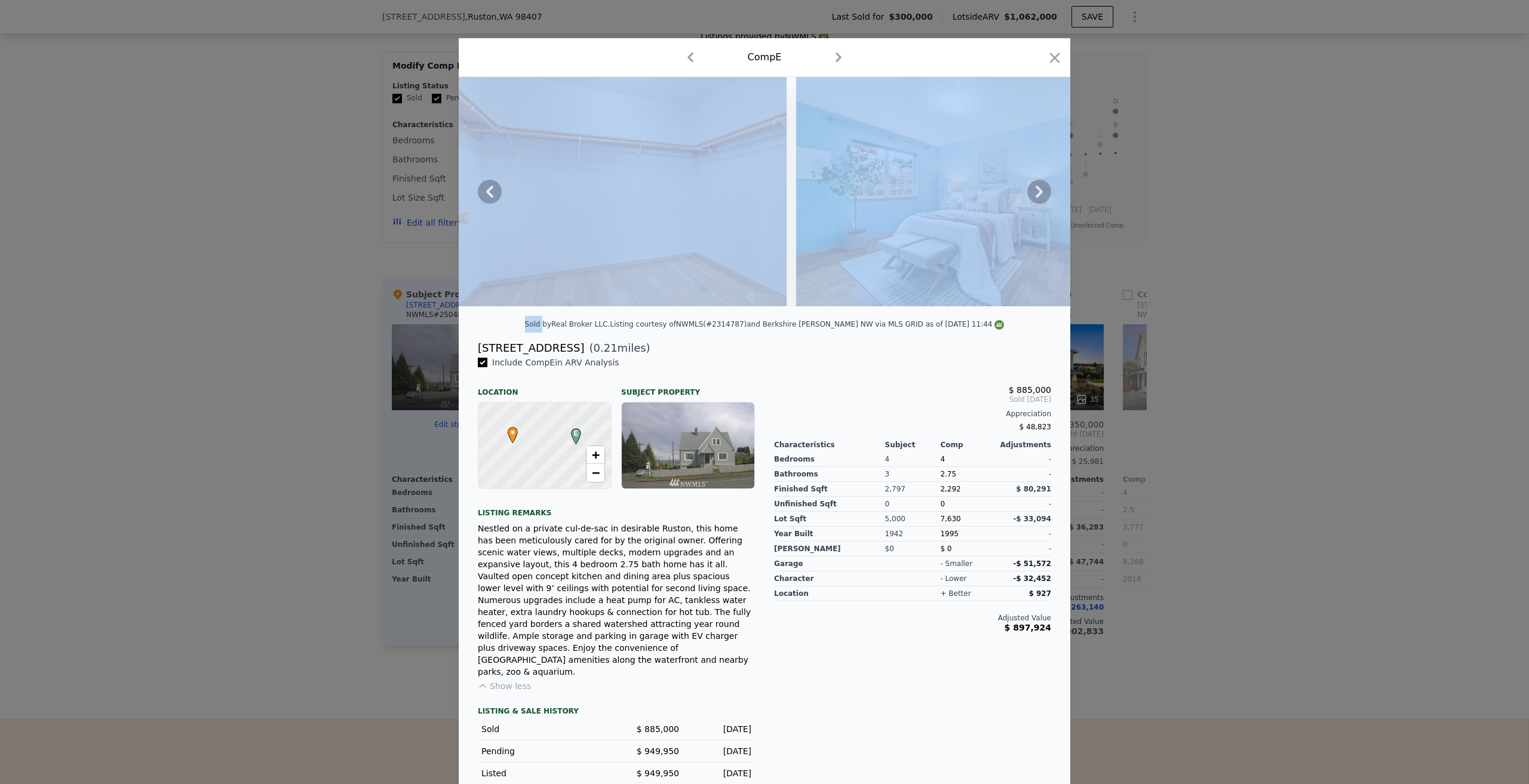
click at [928, 224] on img at bounding box center [968, 192] width 344 height 229
click at [1043, 204] on icon at bounding box center [1039, 192] width 24 height 24
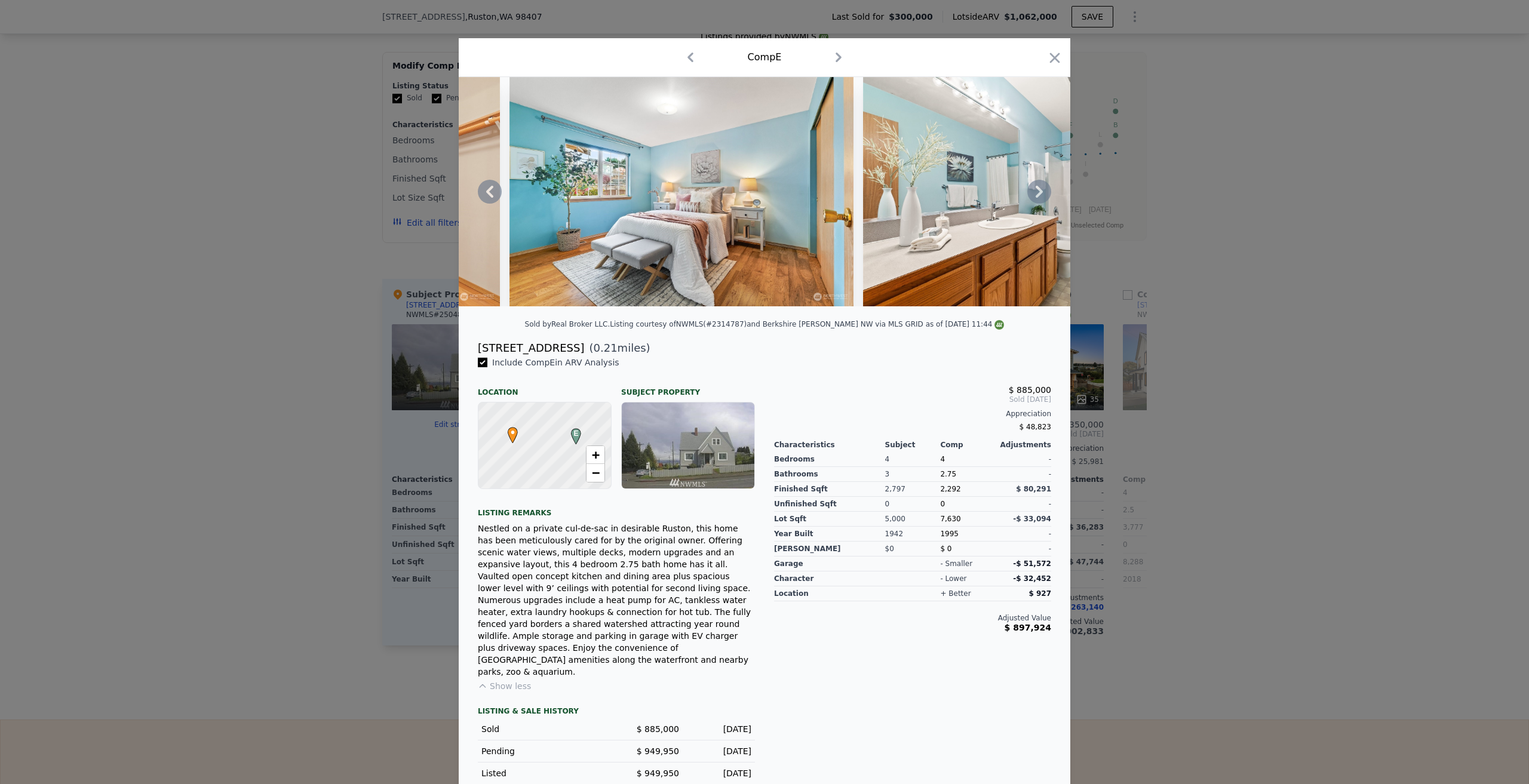
click at [1043, 204] on icon at bounding box center [1039, 192] width 24 height 24
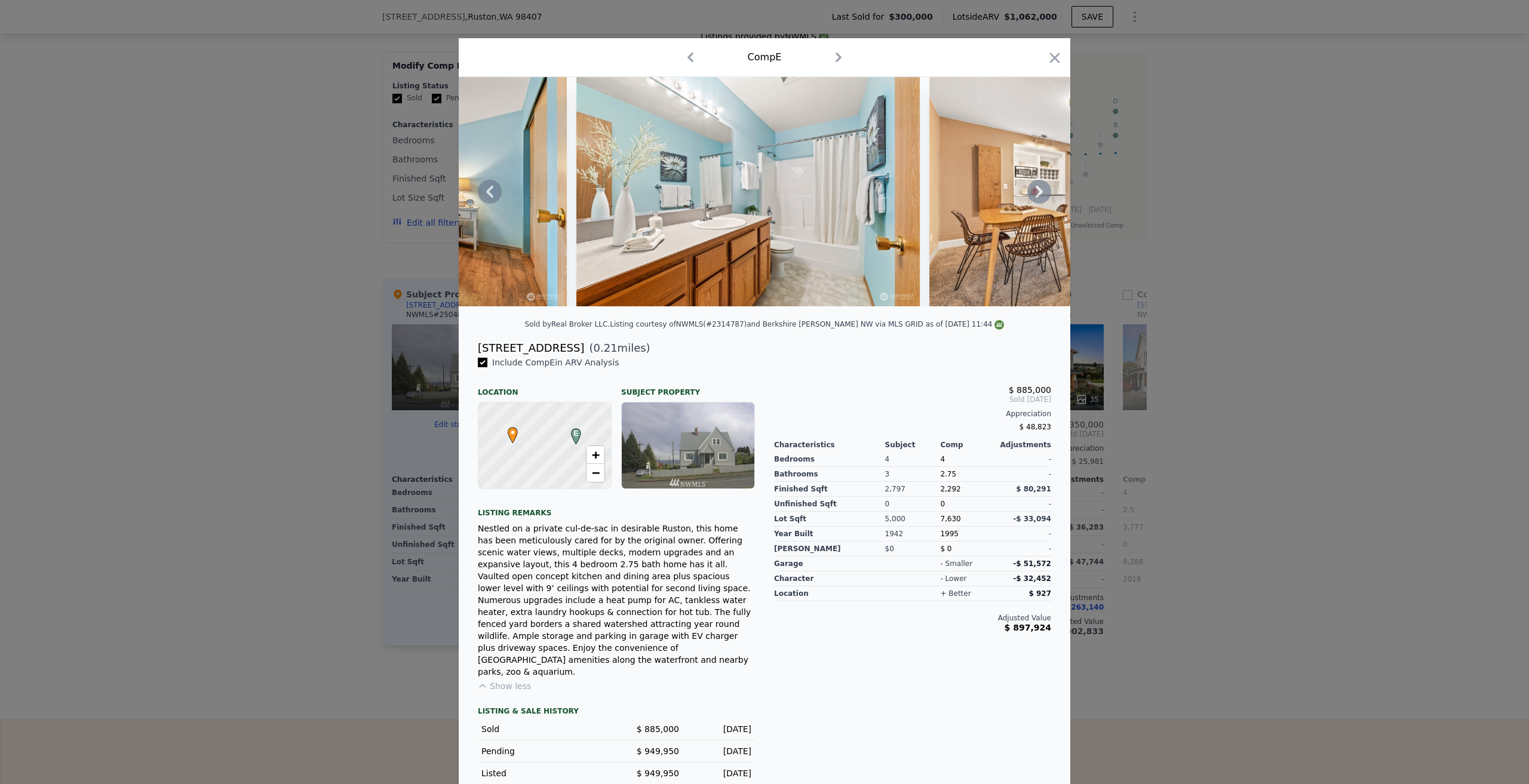
click at [1043, 204] on icon at bounding box center [1039, 192] width 24 height 24
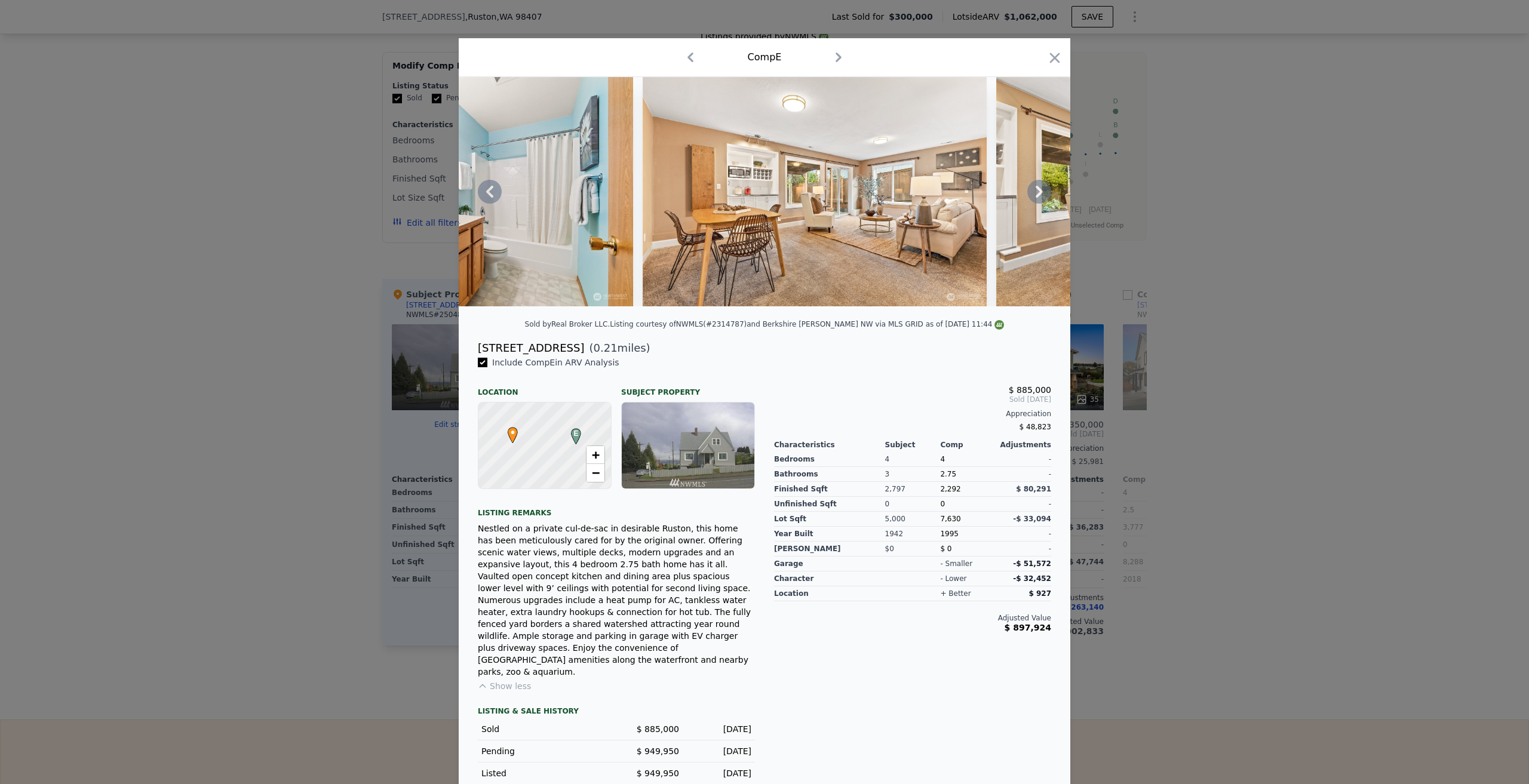
click at [1043, 204] on icon at bounding box center [1039, 192] width 24 height 24
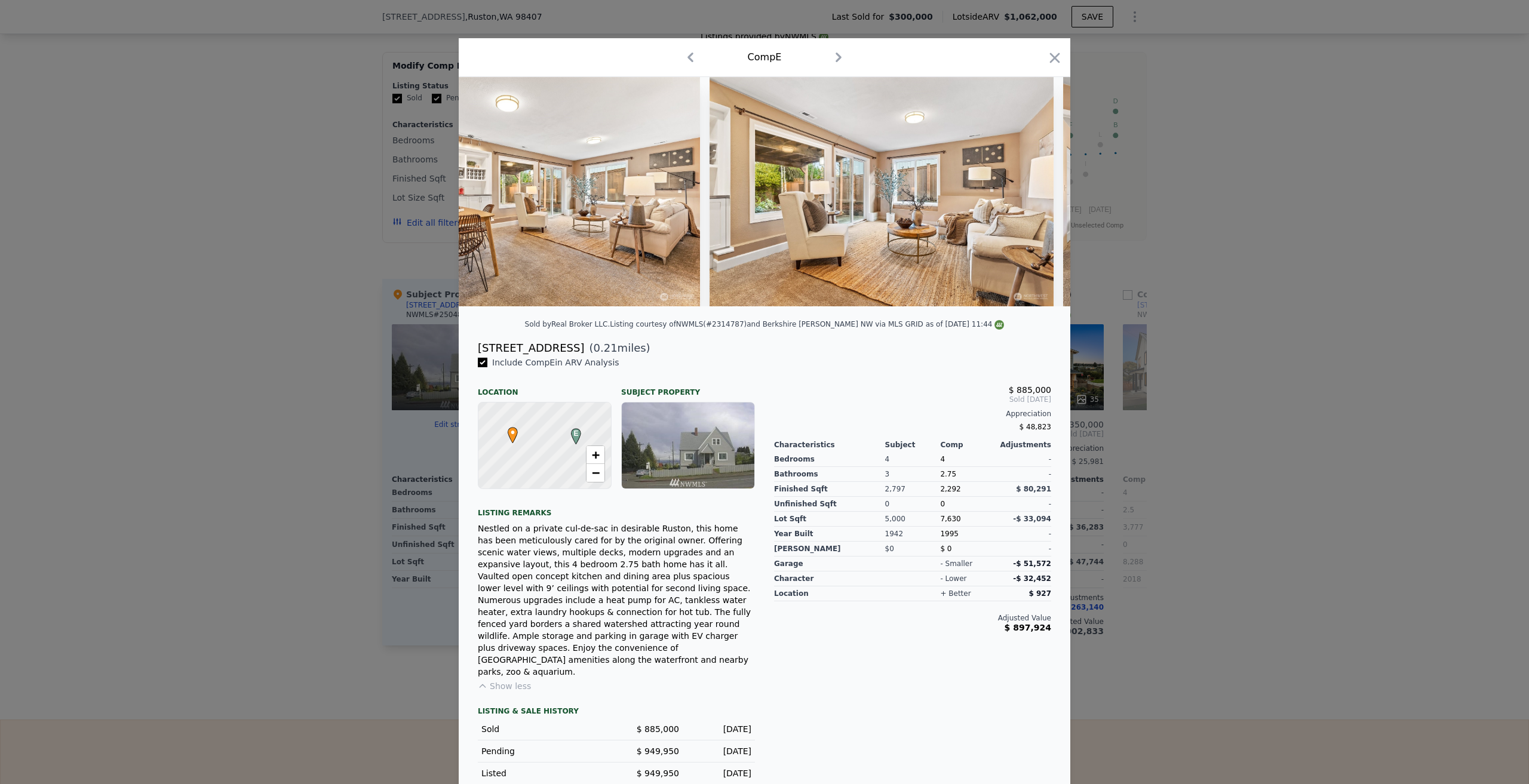
click at [1043, 205] on div at bounding box center [764, 192] width 612 height 229
click at [1043, 204] on icon at bounding box center [1039, 192] width 24 height 24
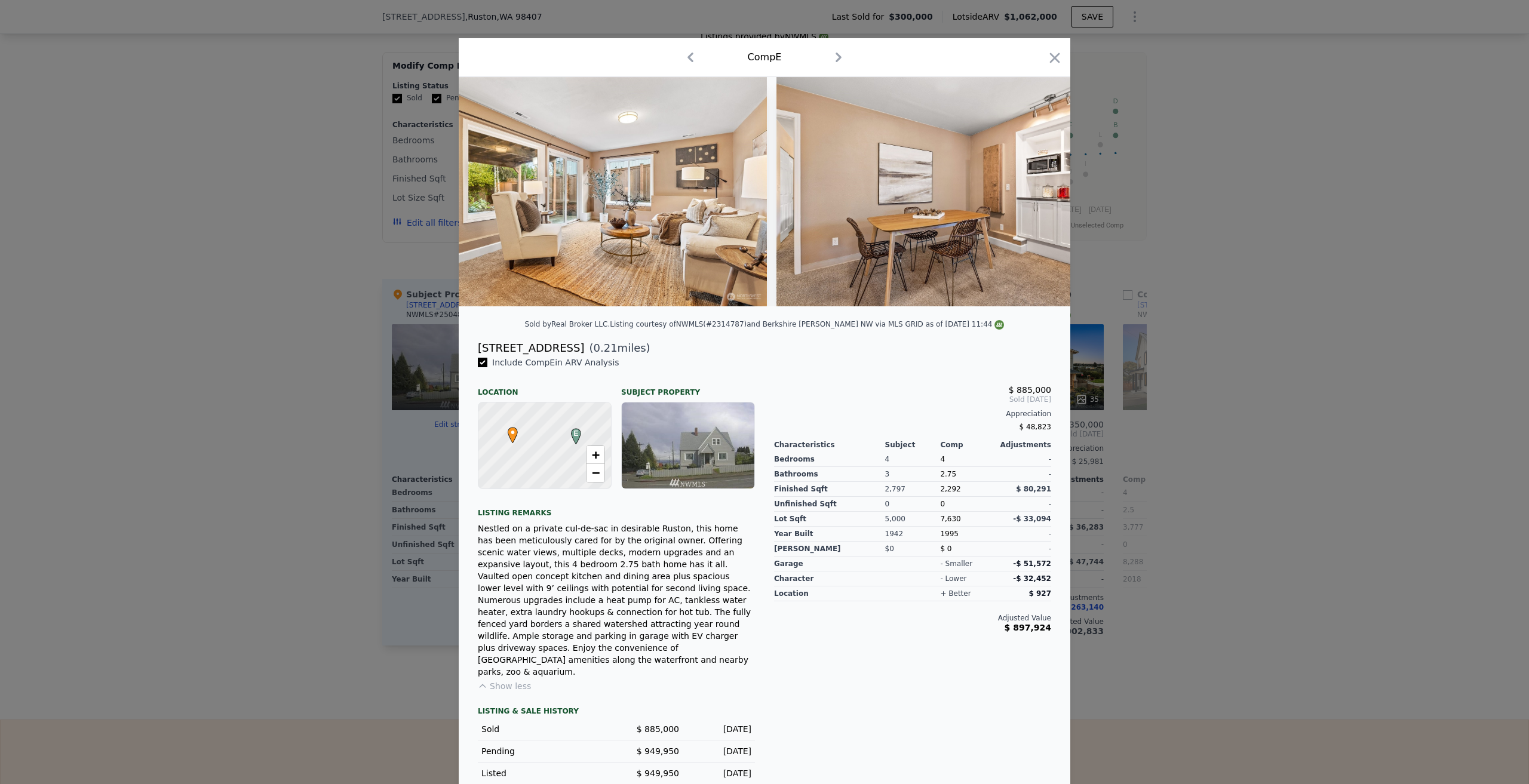
click at [1043, 205] on div at bounding box center [764, 192] width 612 height 229
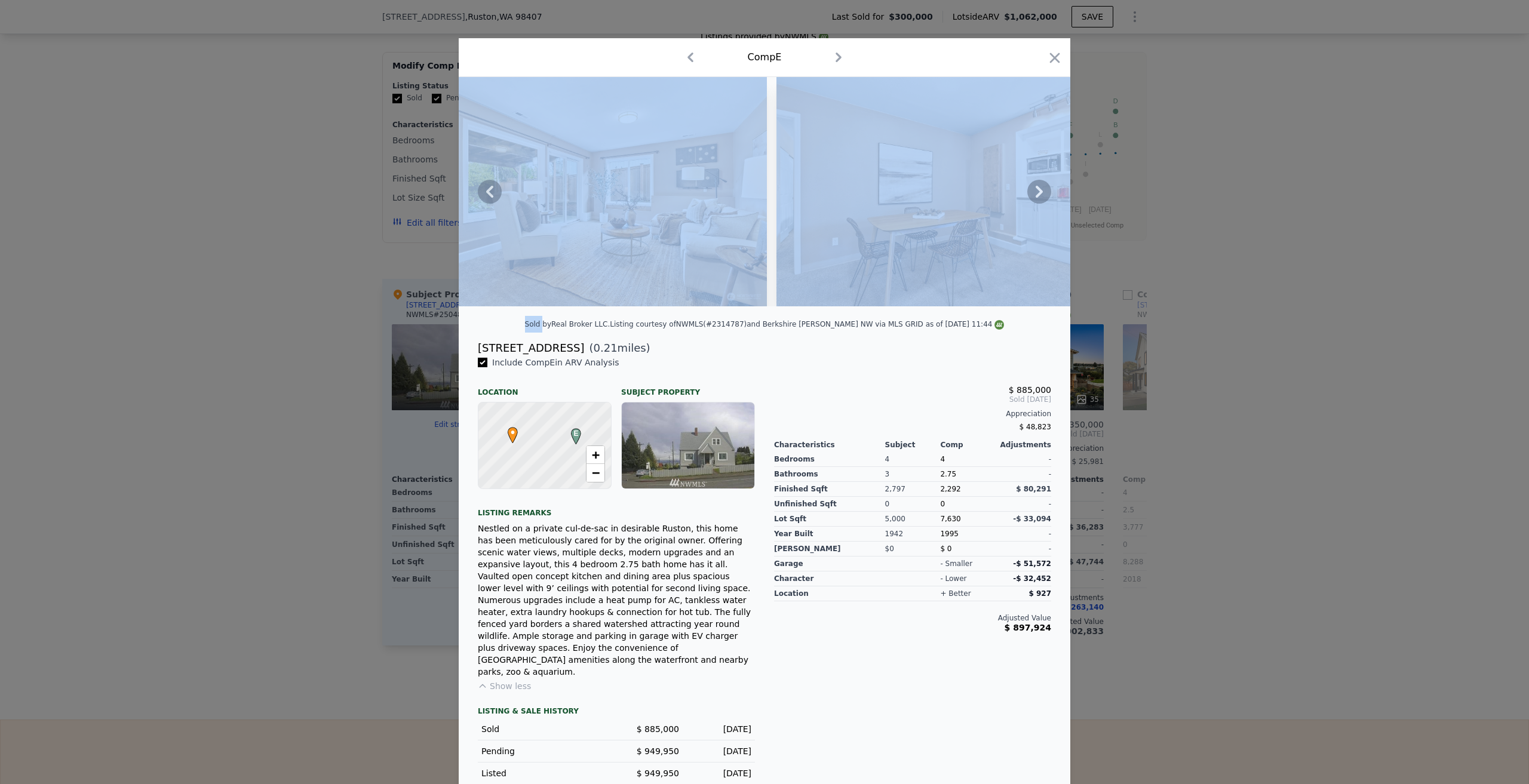
click at [1043, 204] on icon at bounding box center [1039, 192] width 24 height 24
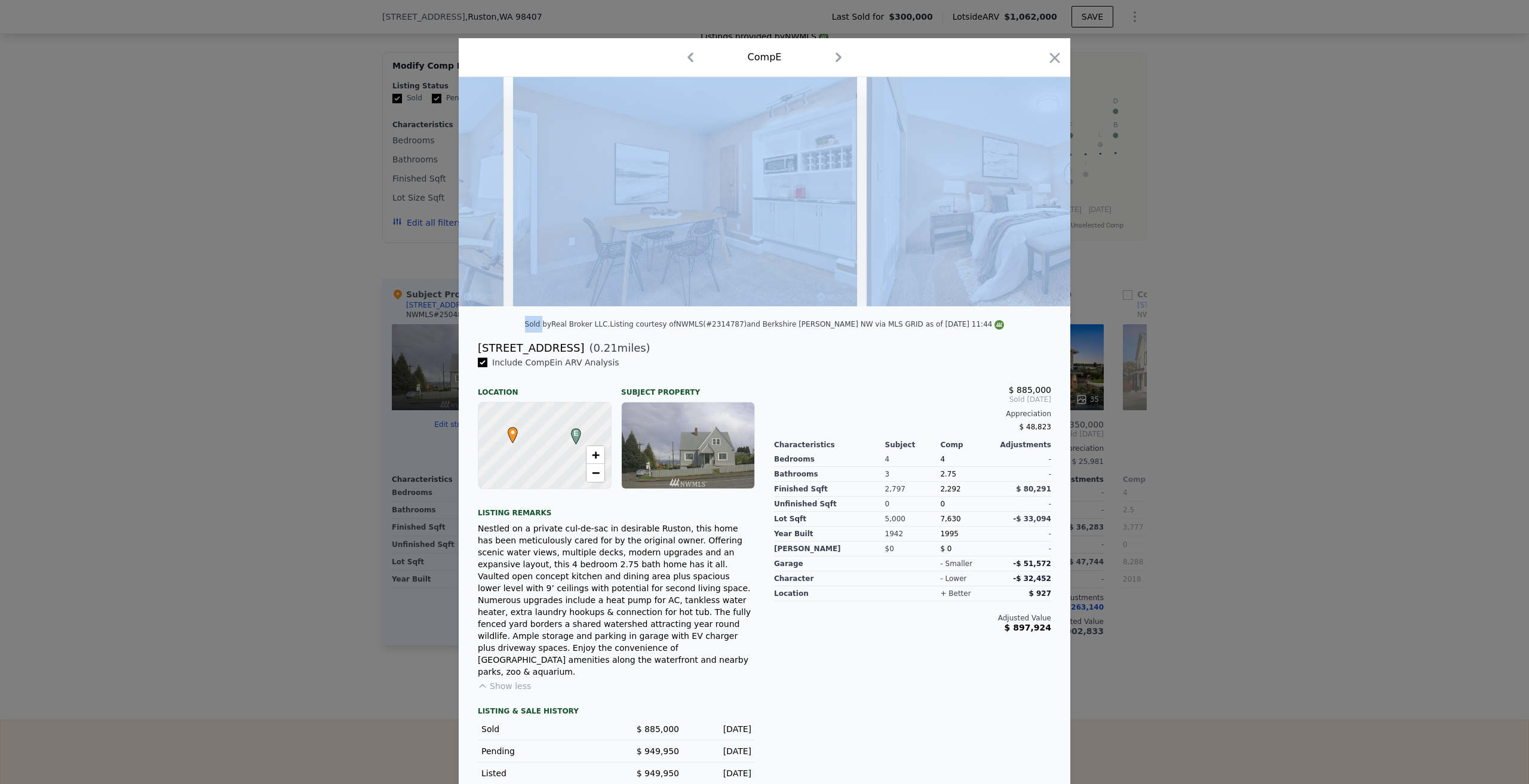
scroll to position [0, 6308]
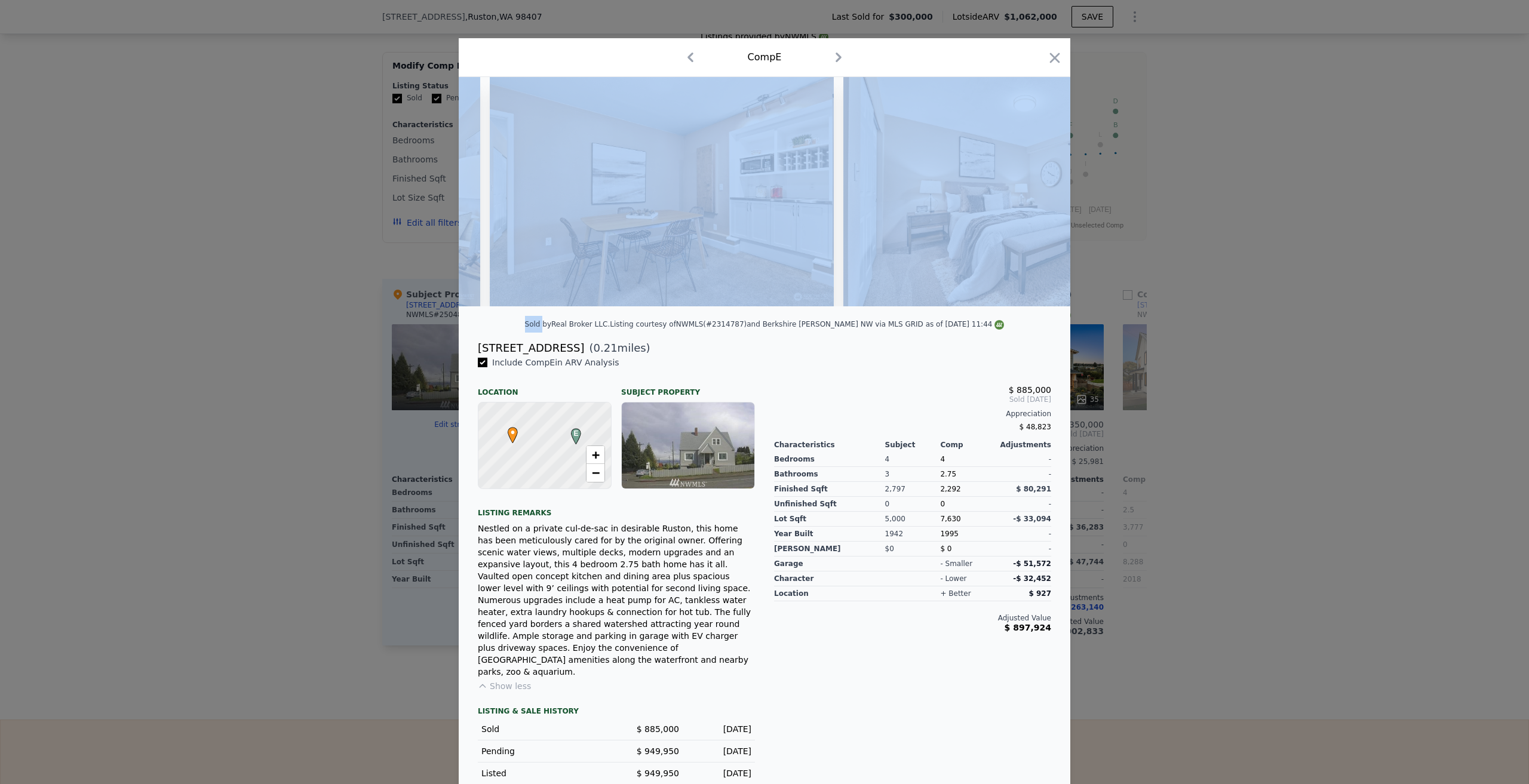
click at [1043, 205] on div at bounding box center [764, 192] width 612 height 229
click at [979, 219] on img at bounding box center [1015, 192] width 344 height 229
click at [1058, 67] on icon "button" at bounding box center [1054, 58] width 17 height 17
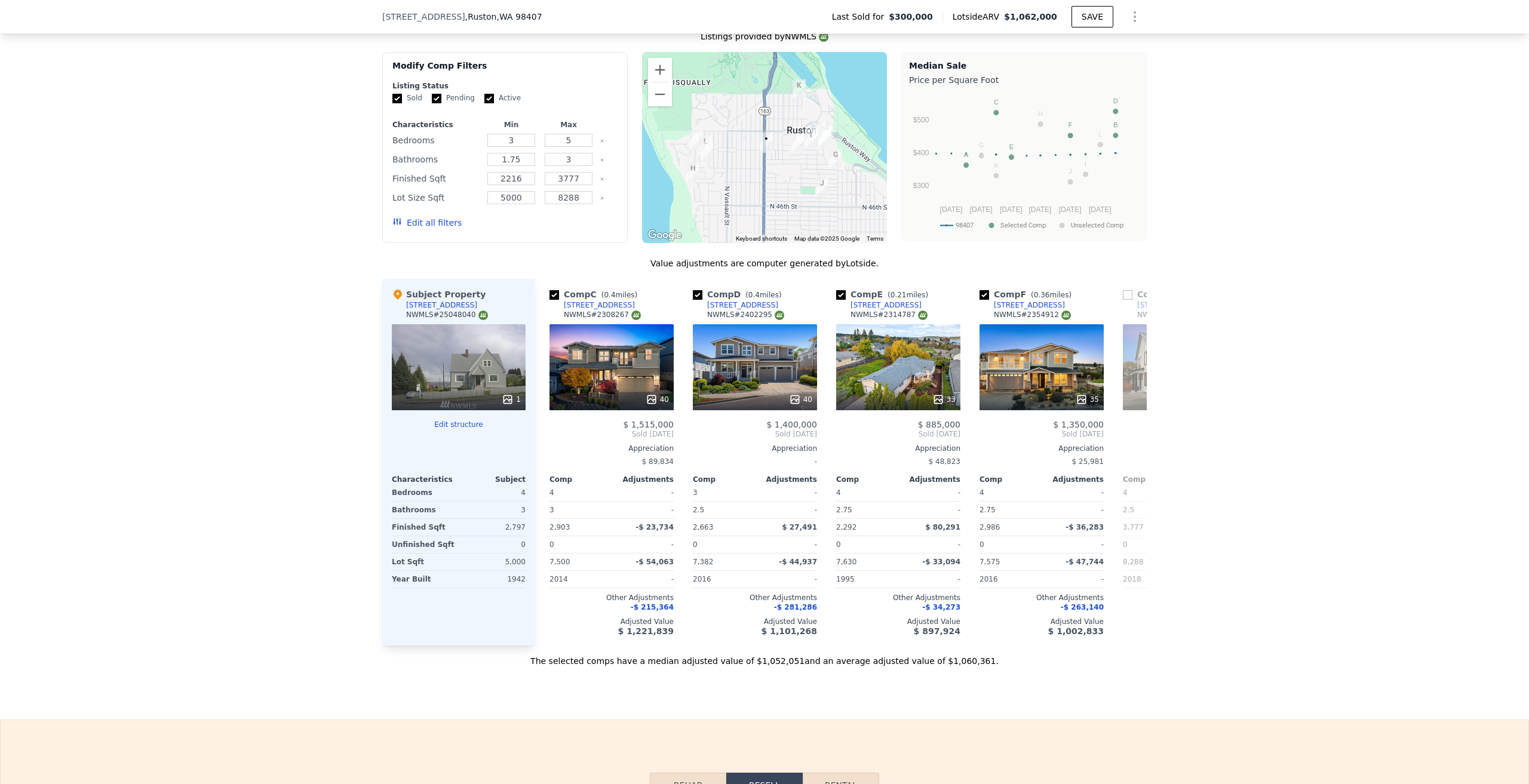
click at [184, 374] on div "We found 12 sales that match your search Listings provided by NWMLS Filters Map…" at bounding box center [764, 333] width 1529 height 668
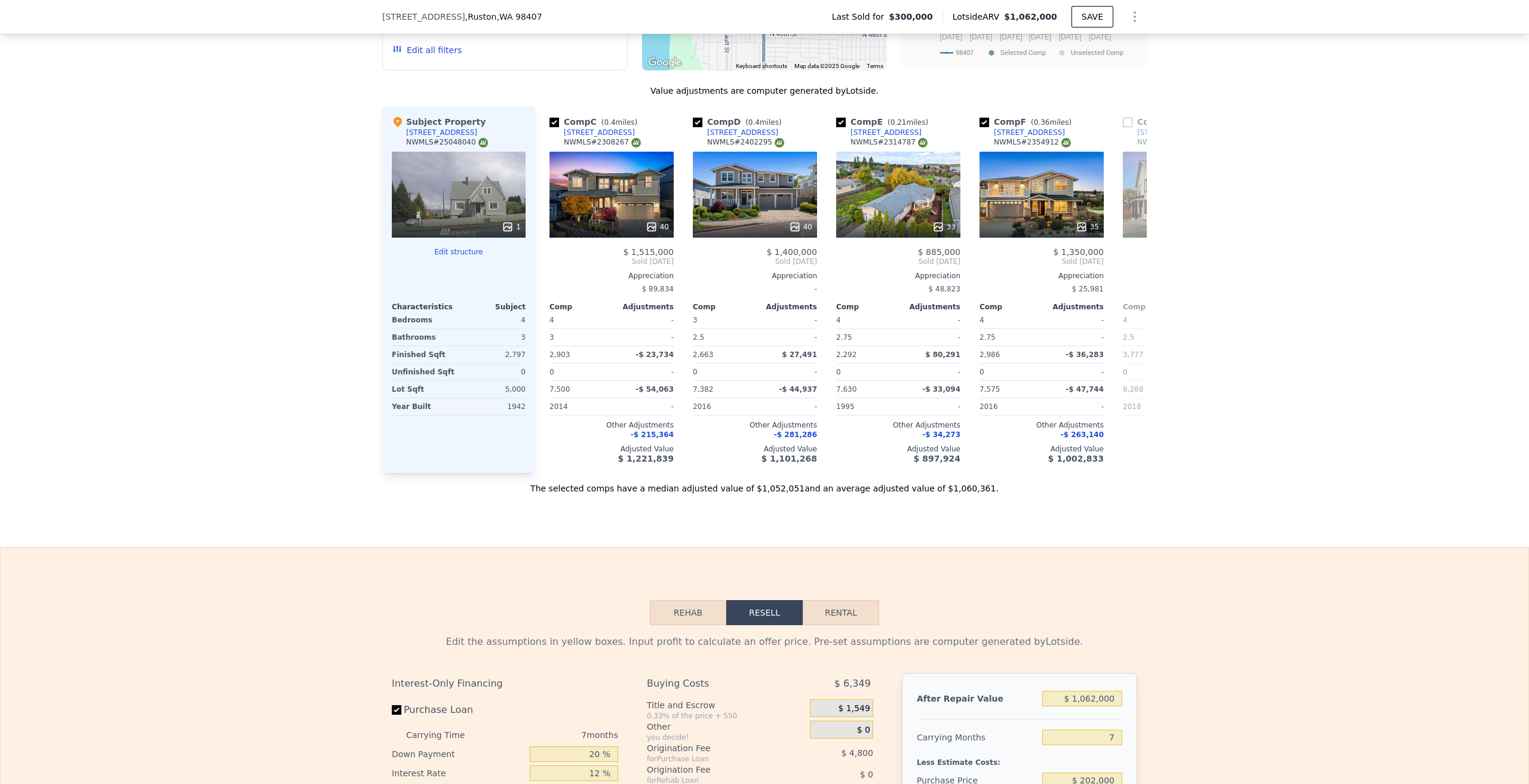
scroll to position [1250, 0]
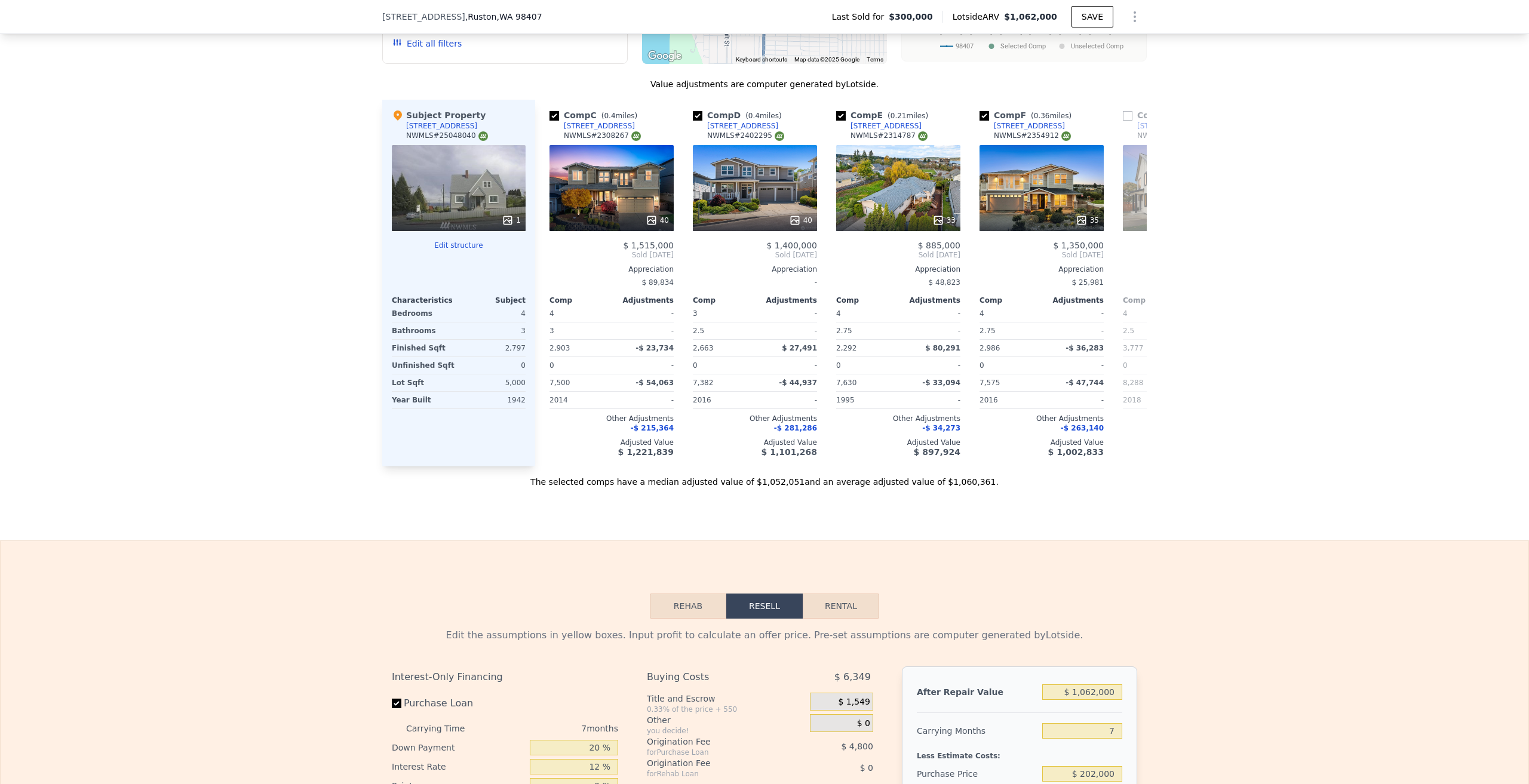
click at [459, 200] on div "1" at bounding box center [459, 188] width 134 height 86
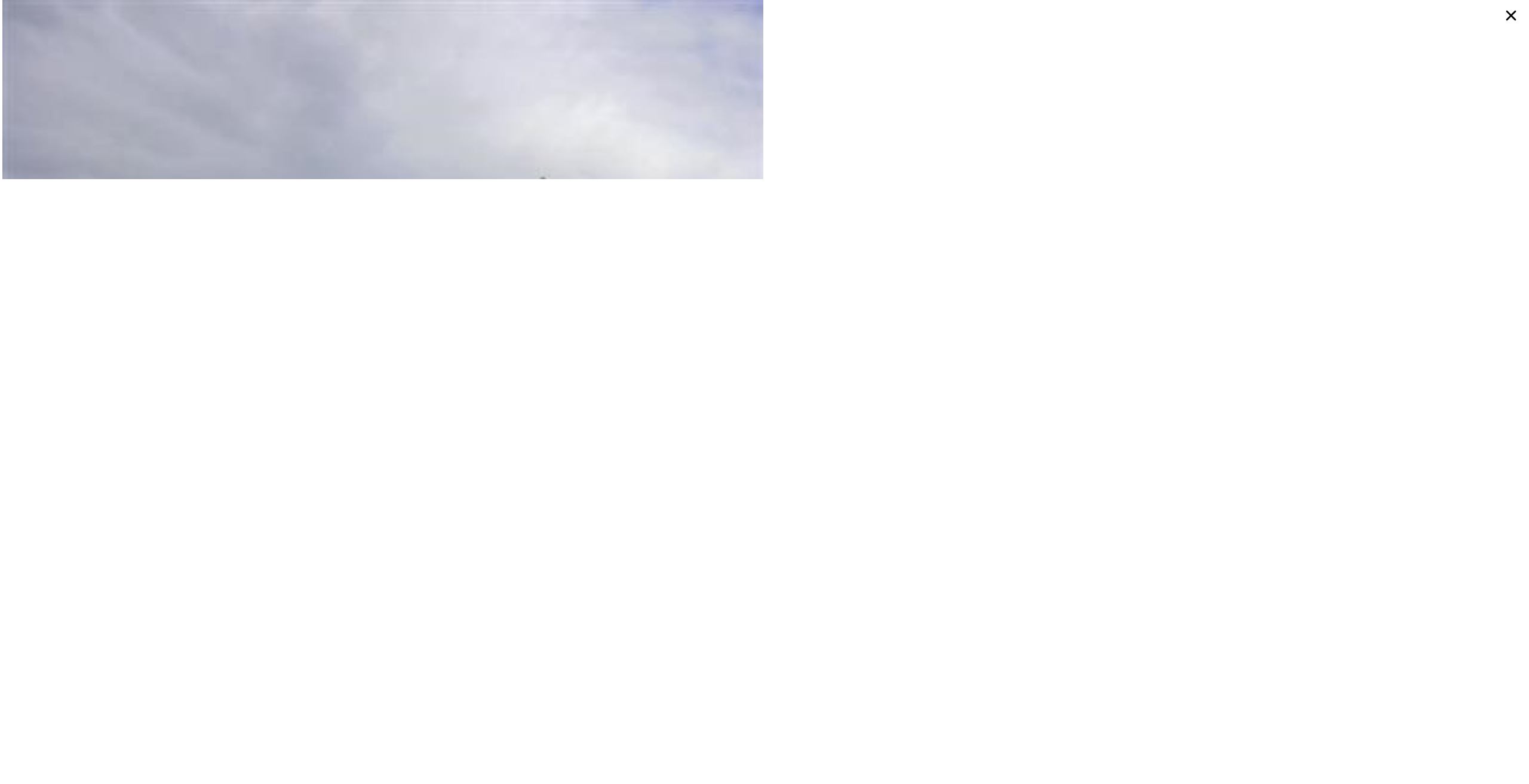
click at [1511, 20] on icon at bounding box center [1511, 15] width 22 height 22
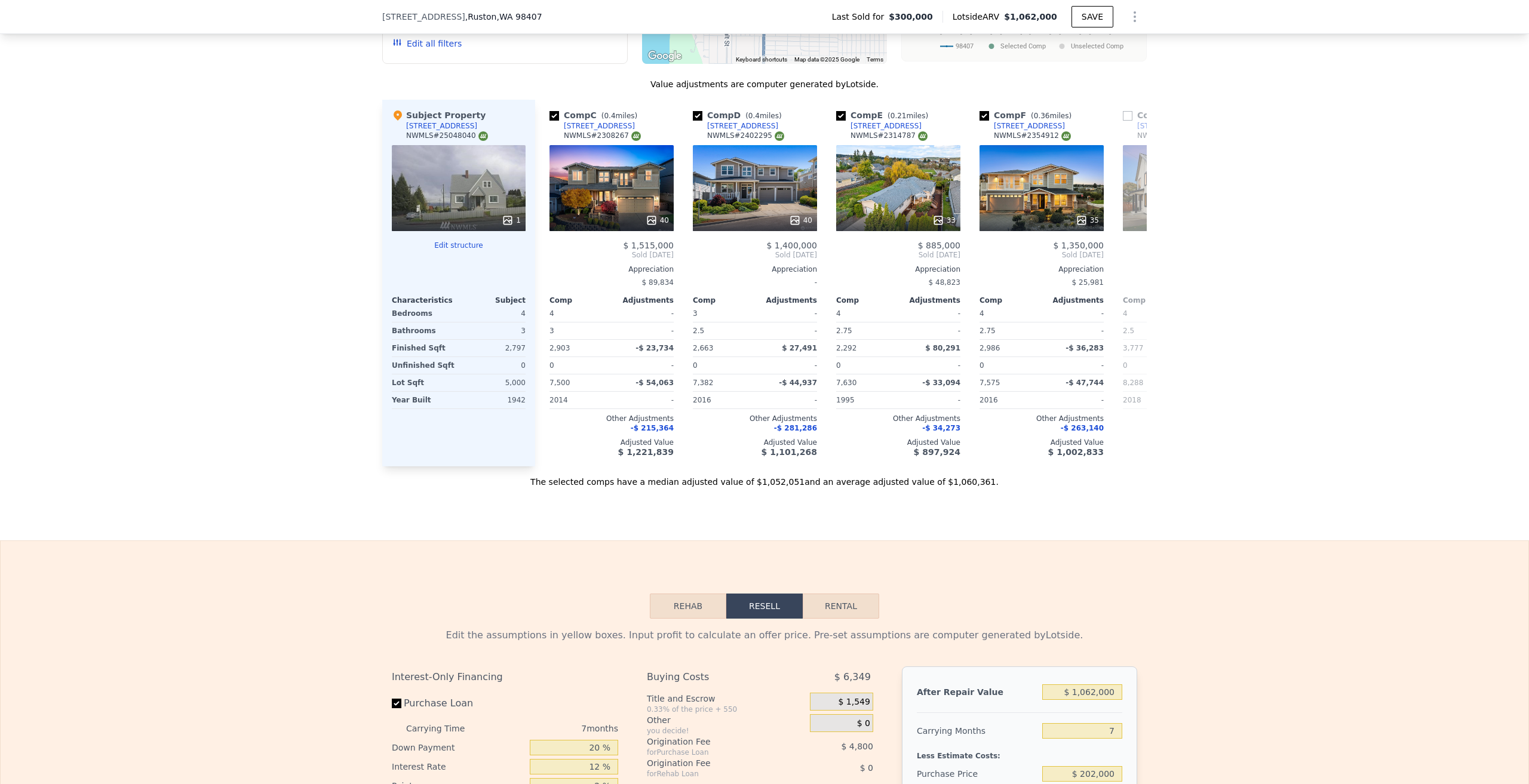
click at [168, 359] on div "We found 12 sales that match your search Listings provided by NWMLS Filters Map…" at bounding box center [764, 154] width 1529 height 668
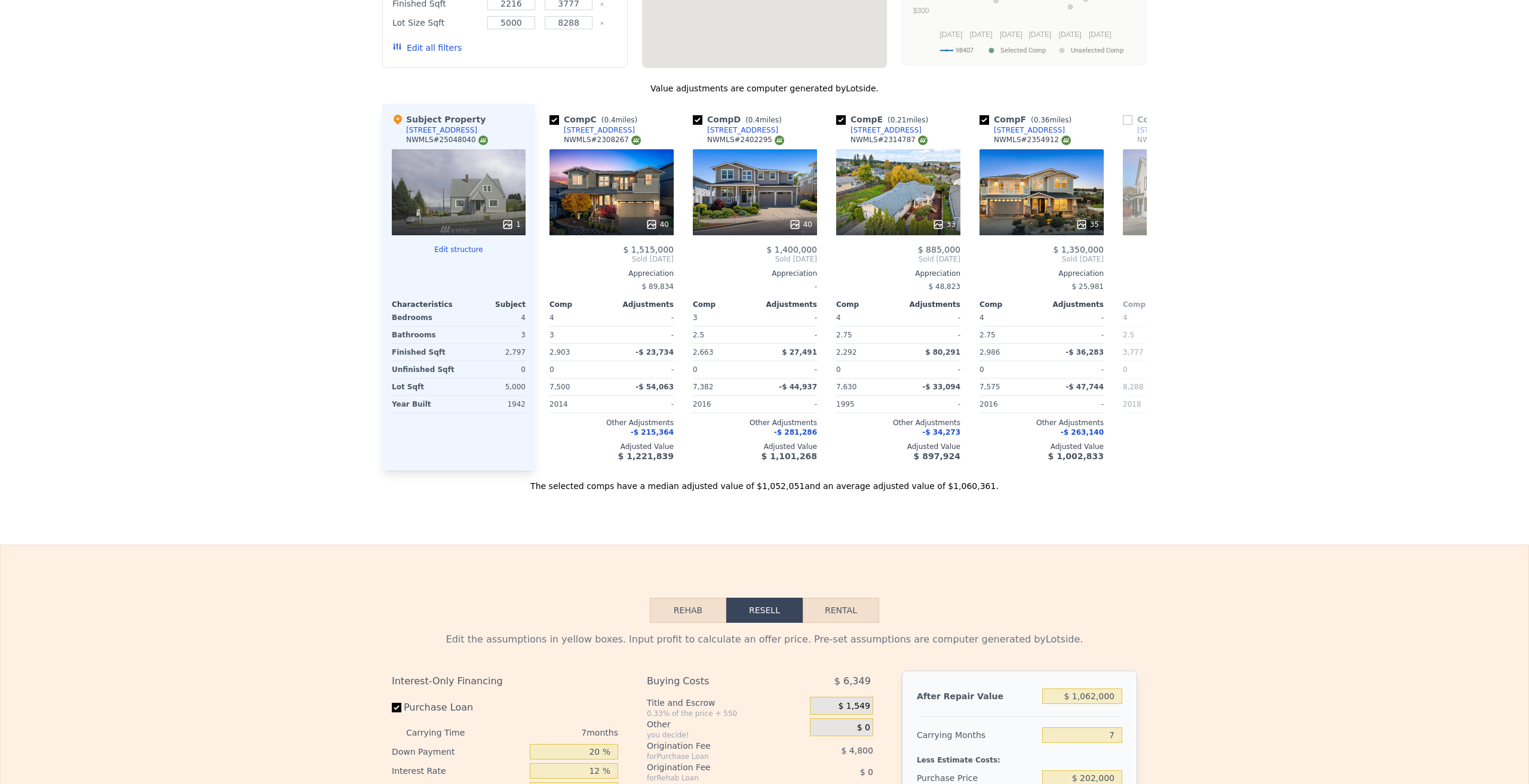
scroll to position [0, 0]
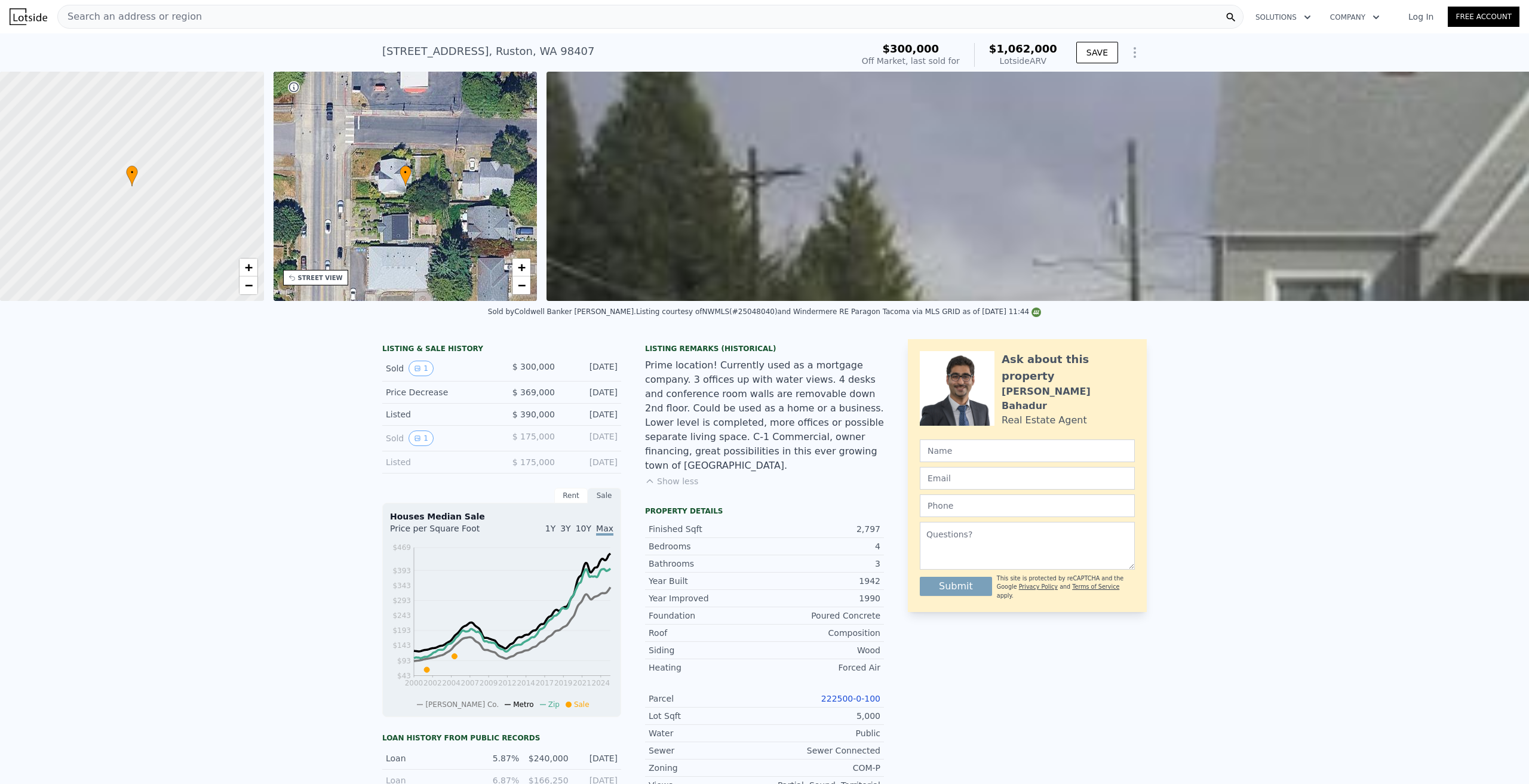
click at [1276, 514] on div "LISTING & SALE HISTORY Sold 1 $ 300,000 [DATE] Price Decrease $ 369,000 [DATE] …" at bounding box center [764, 663] width 1529 height 667
